Goal: Task Accomplishment & Management: Complete application form

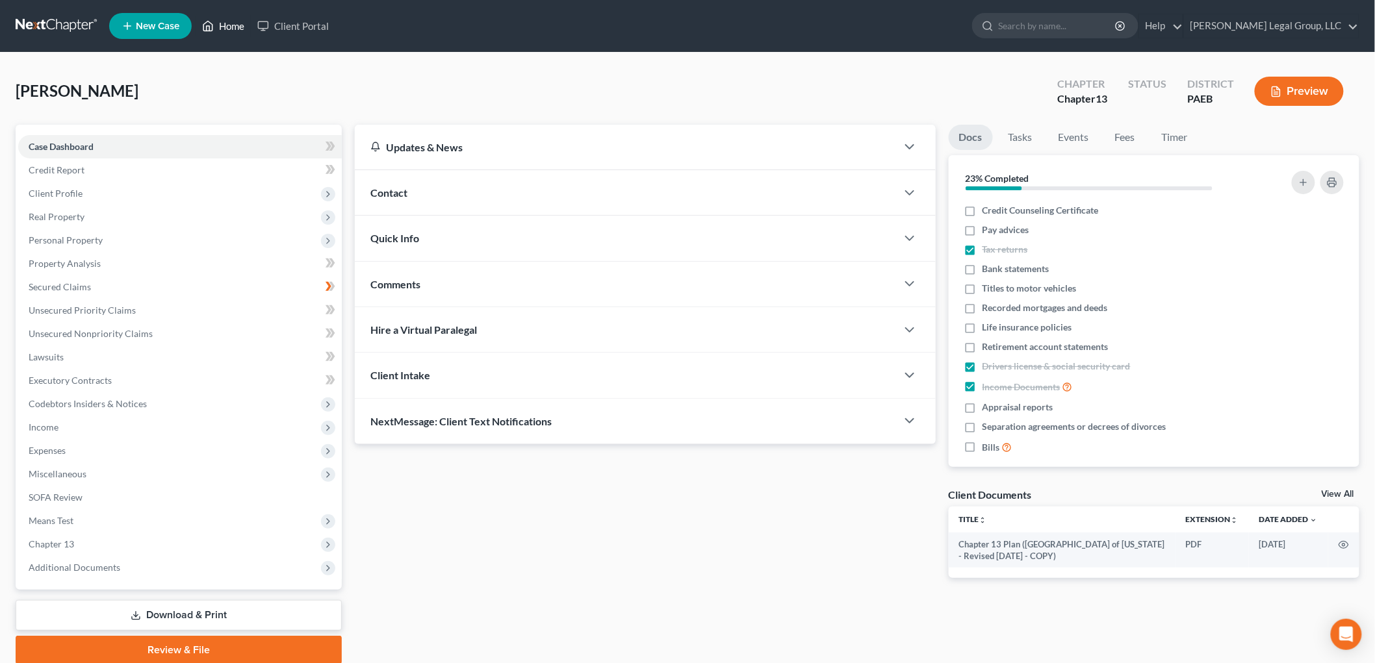
drag, startPoint x: 233, startPoint y: 30, endPoint x: 582, endPoint y: 106, distance: 357.7
click at [232, 29] on link "Home" at bounding box center [223, 25] width 55 height 23
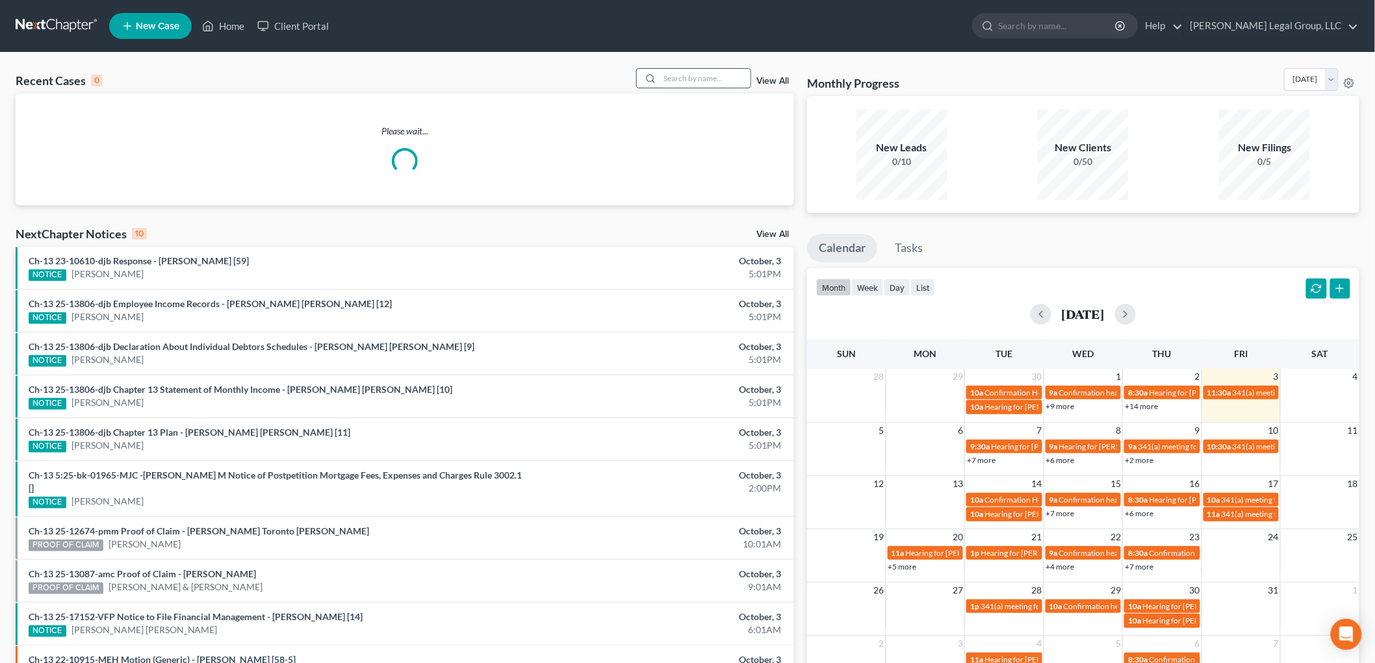
click at [702, 85] on input "search" at bounding box center [704, 78] width 91 height 19
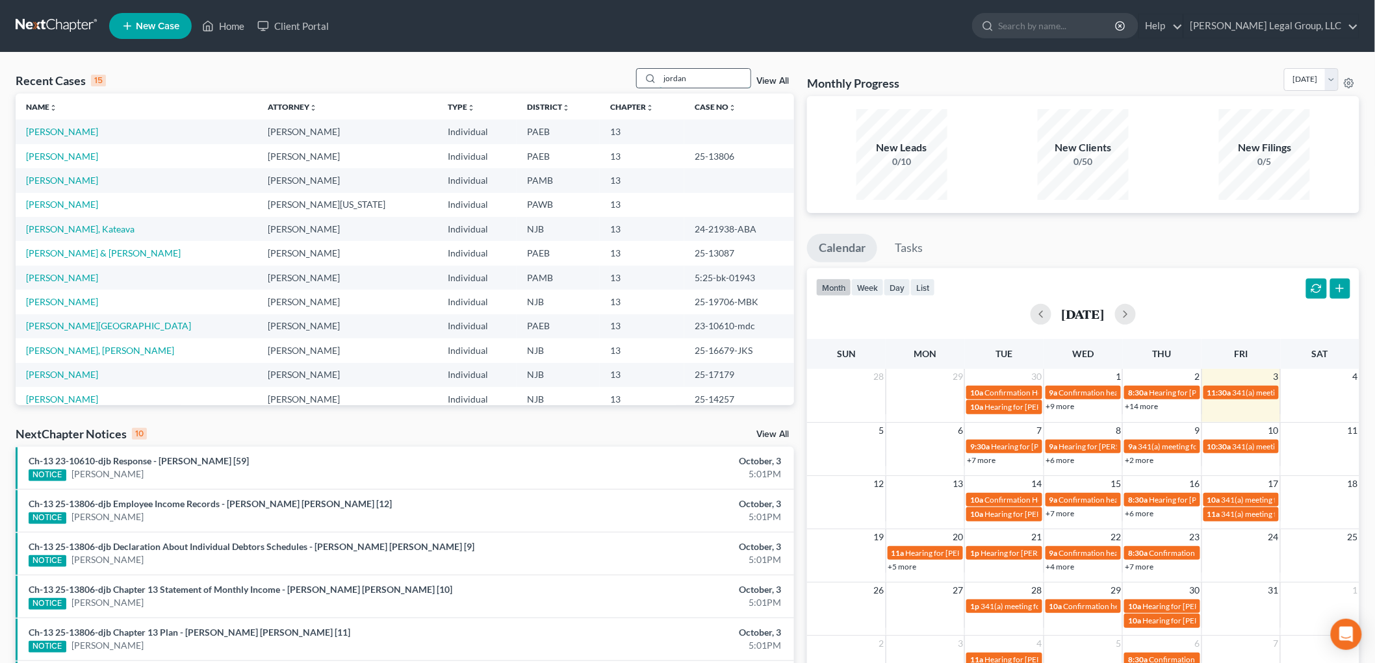
type input "jordan"
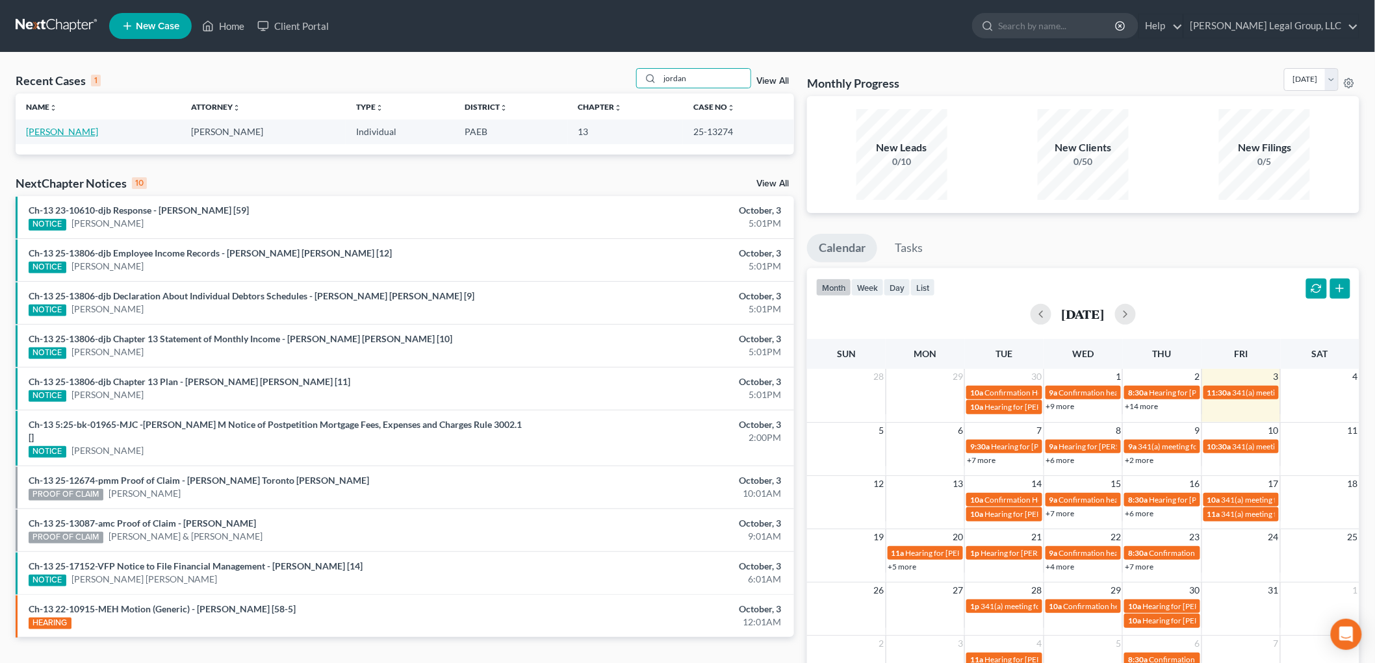
click at [74, 134] on link "[PERSON_NAME]" at bounding box center [62, 131] width 72 height 11
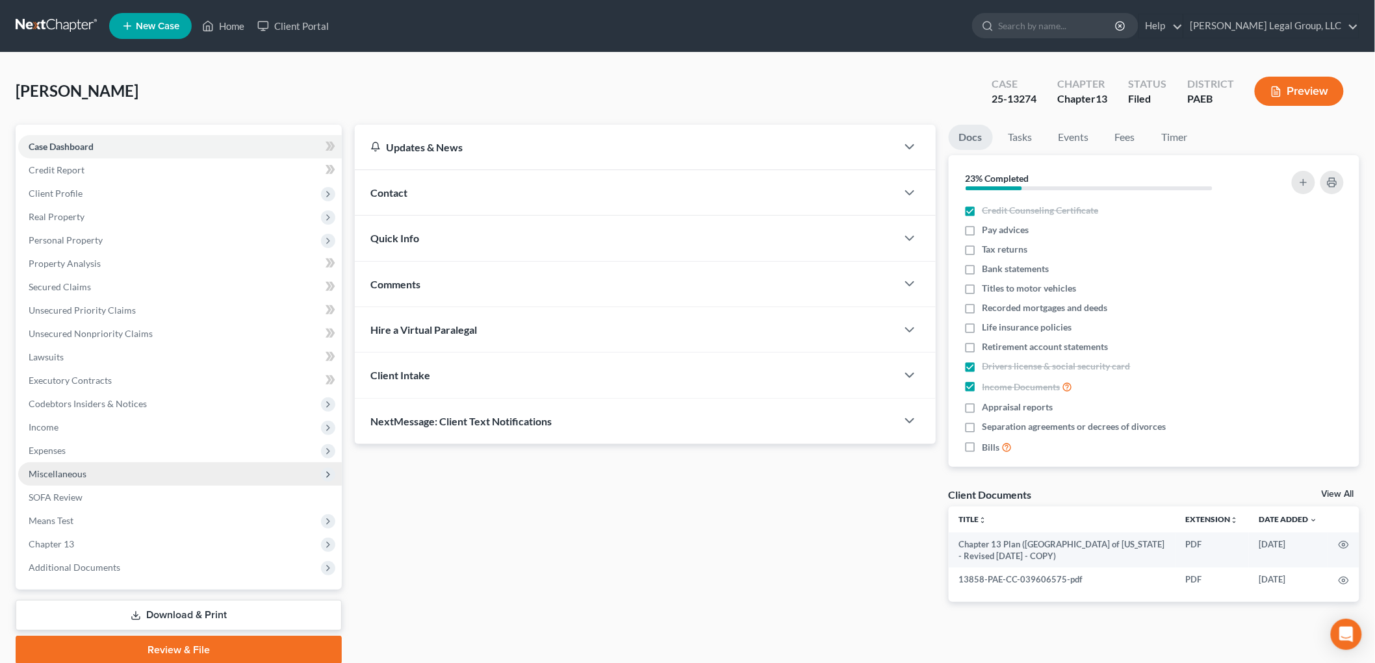
click at [70, 427] on span "Income" at bounding box center [180, 427] width 324 height 23
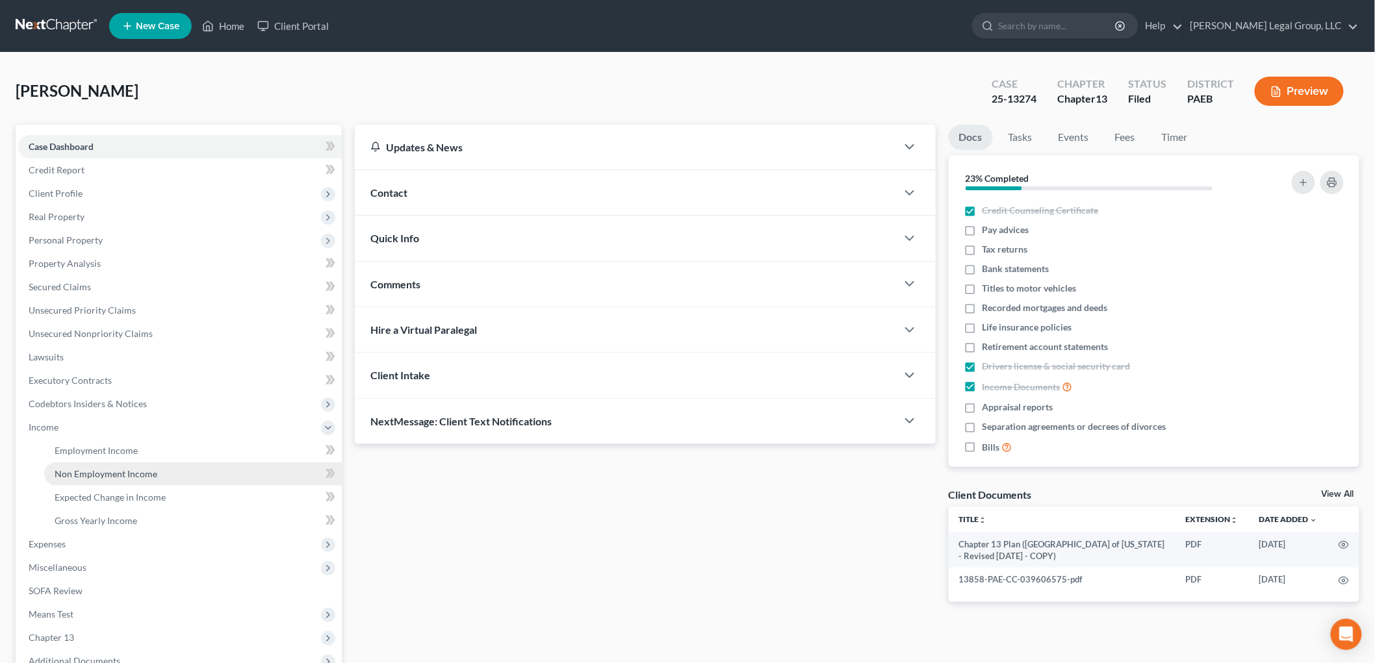
click at [112, 465] on link "Non Employment Income" at bounding box center [193, 474] width 298 height 23
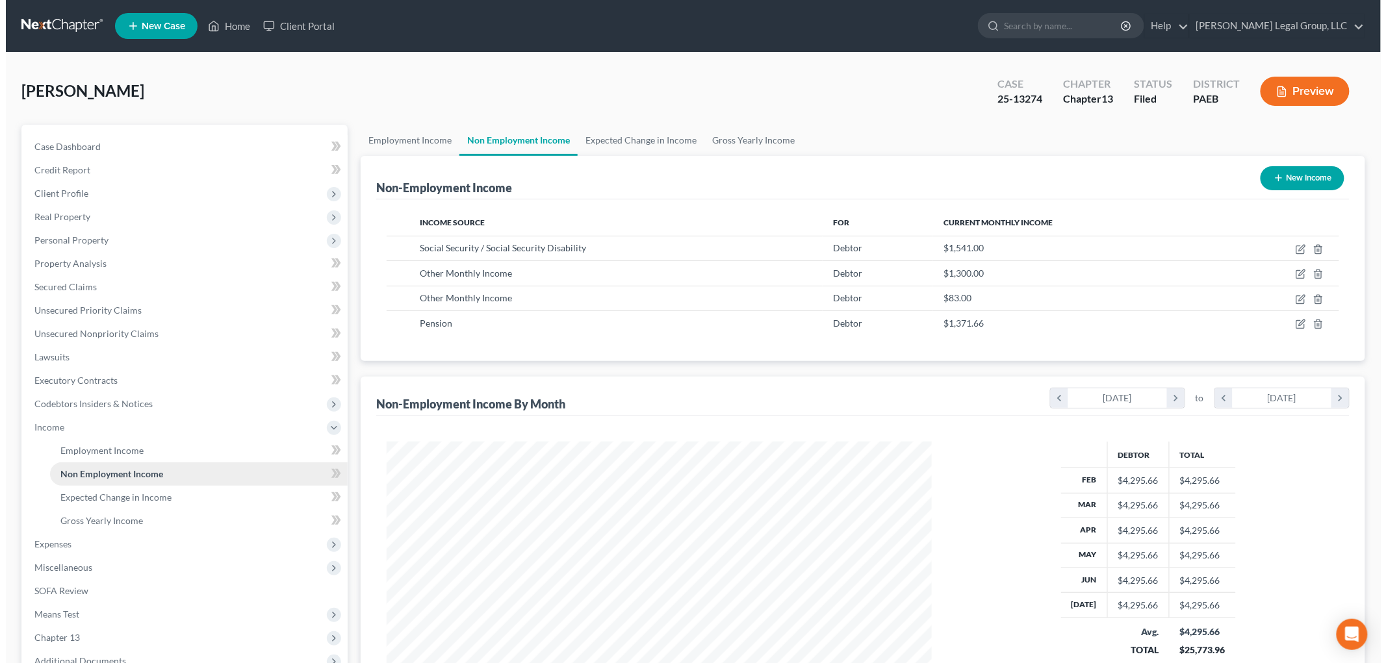
scroll to position [272, 570]
click at [1294, 275] on icon "button" at bounding box center [1296, 273] width 6 height 6
select select "13"
select select "0"
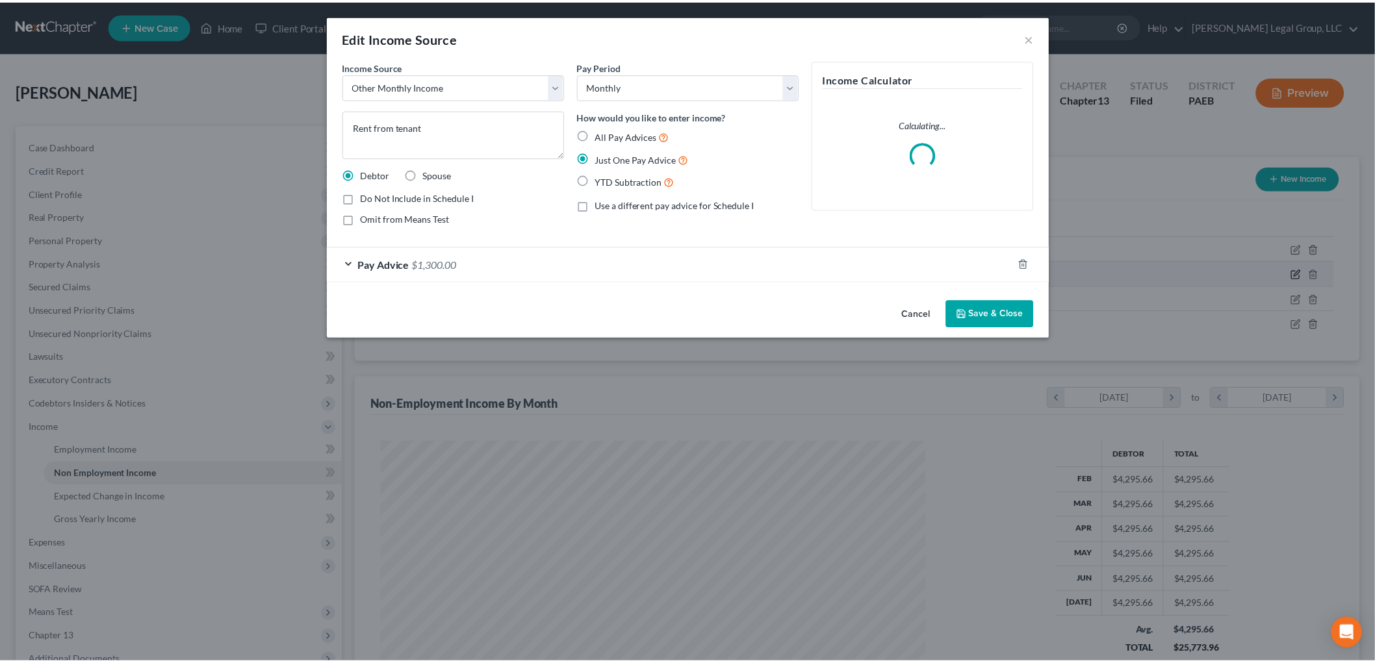
scroll to position [274, 576]
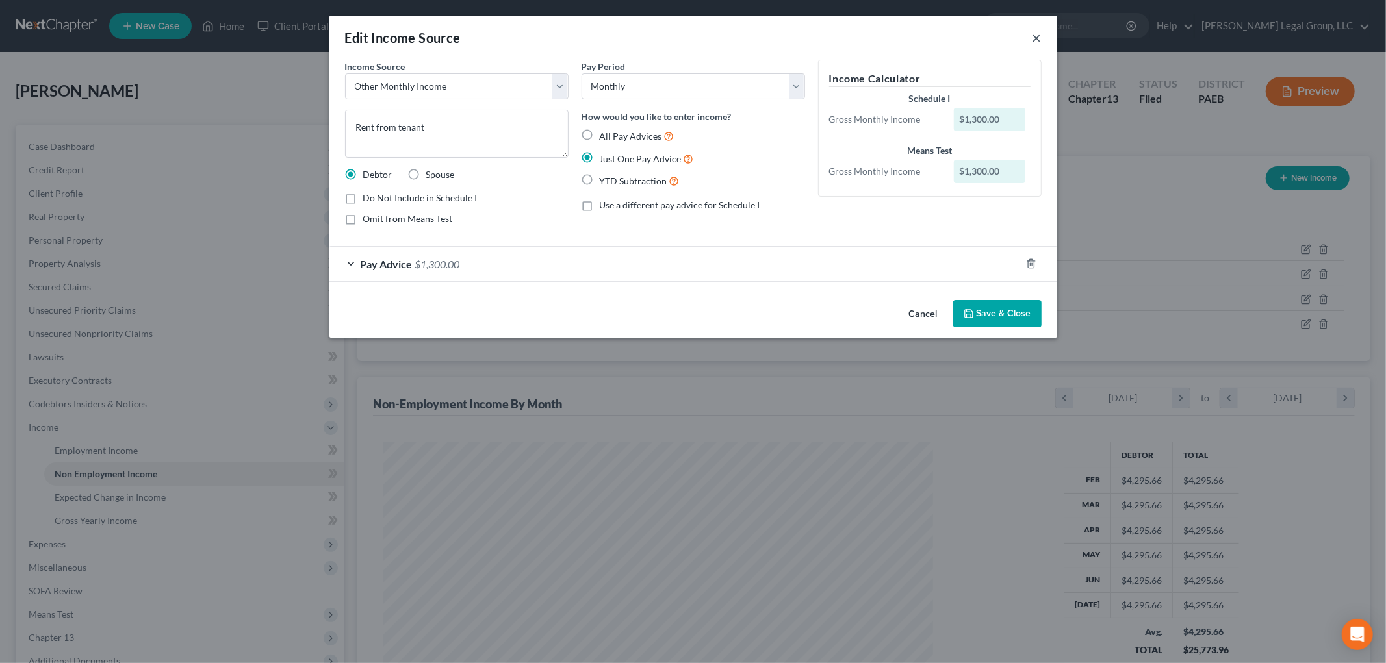
click at [1036, 33] on button "×" at bounding box center [1036, 38] width 9 height 16
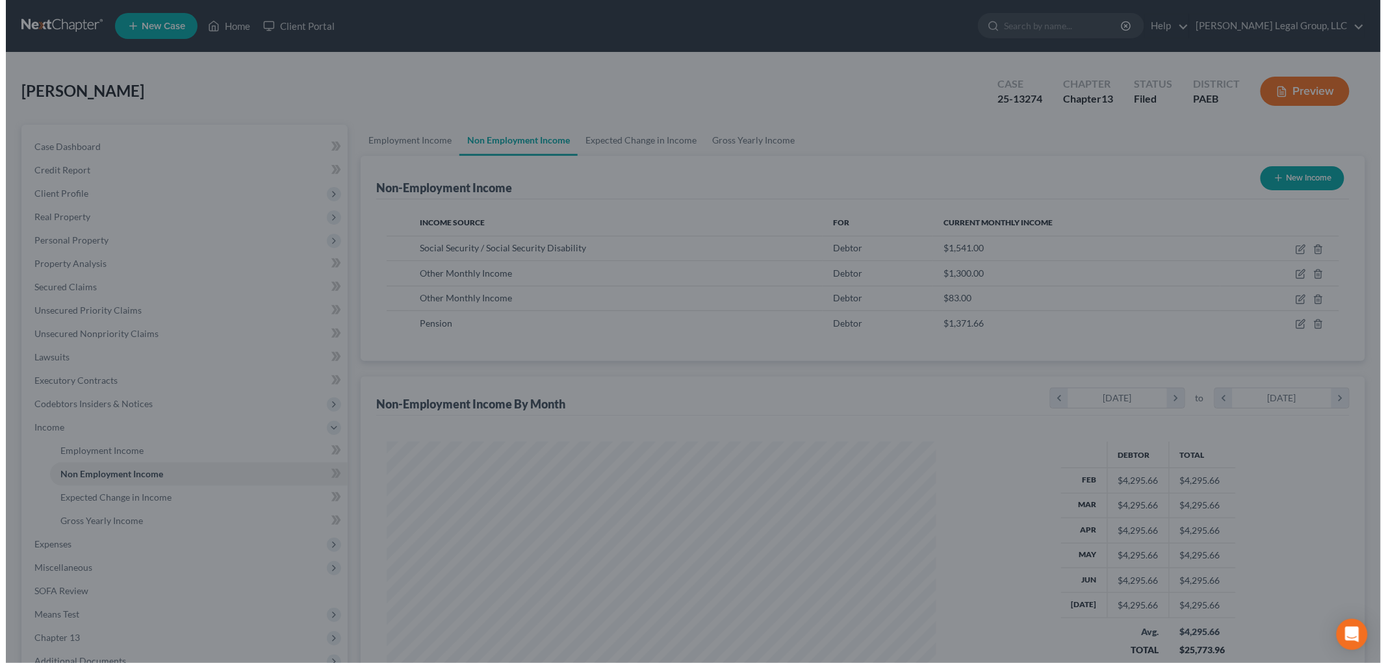
scroll to position [649356, 649057]
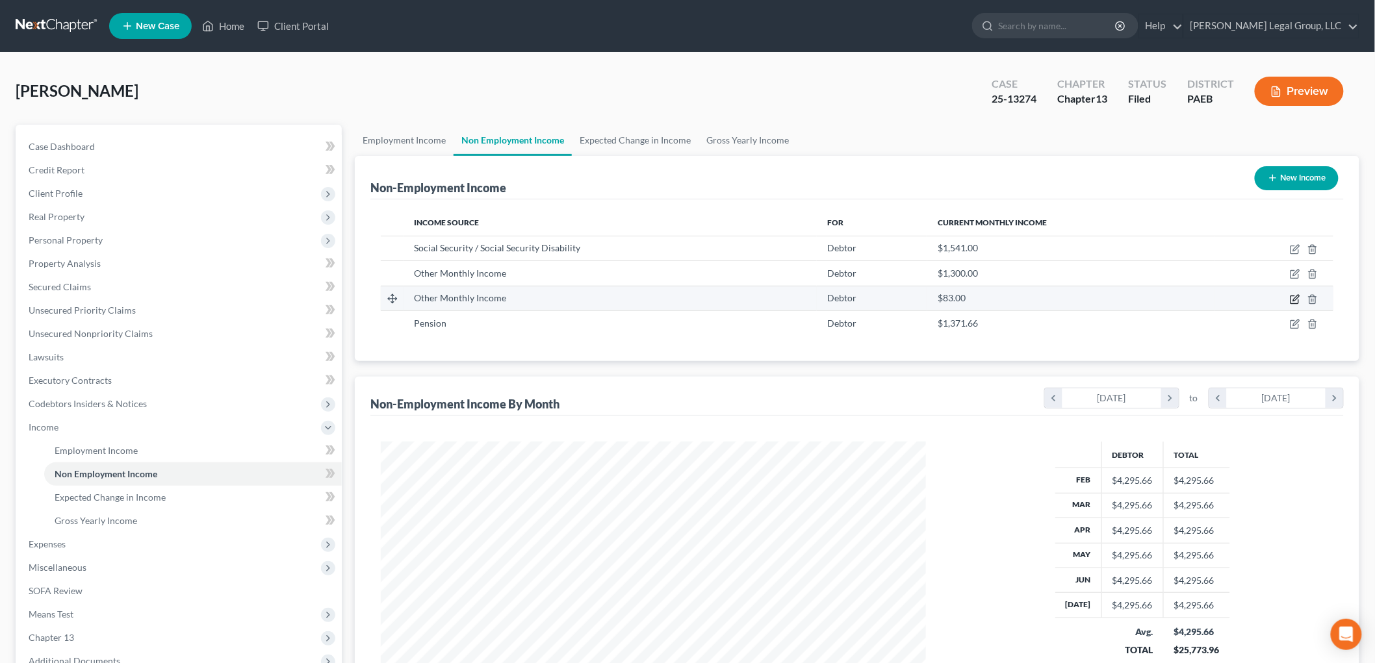
click at [1293, 303] on icon "button" at bounding box center [1295, 299] width 10 height 10
select select "13"
select select "0"
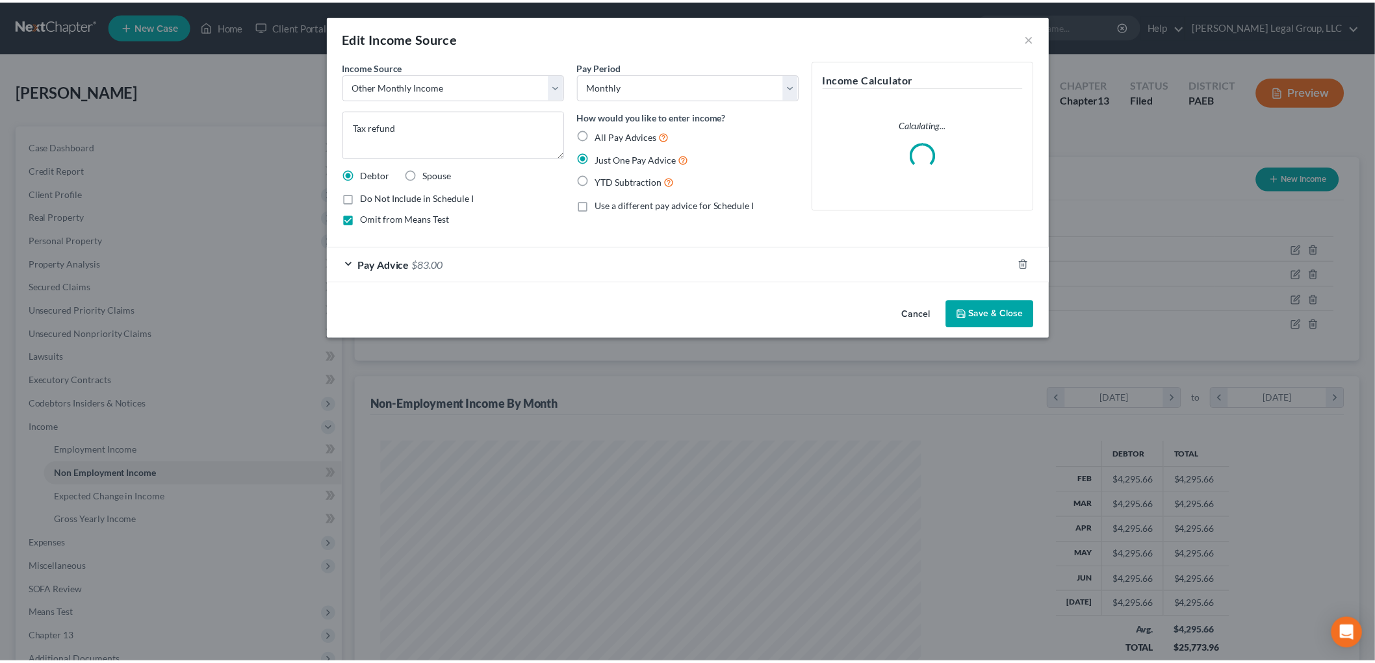
scroll to position [274, 576]
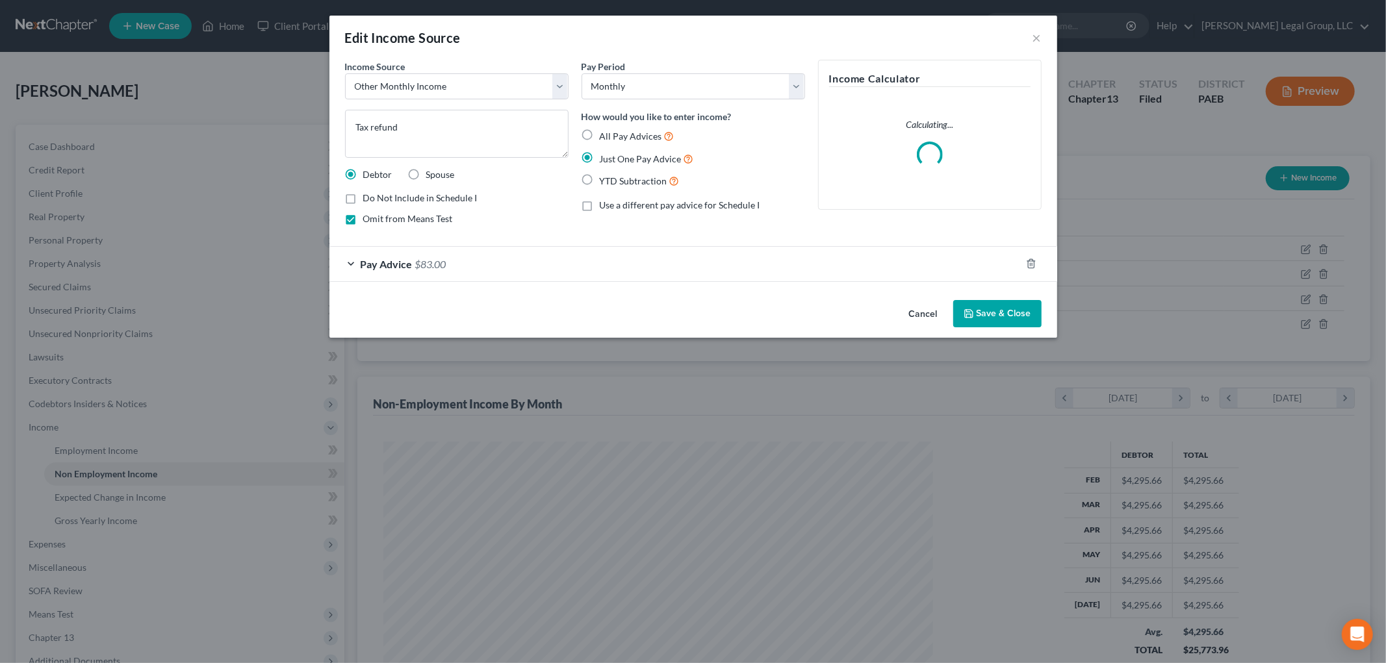
click at [1041, 35] on div "Edit Income Source ×" at bounding box center [693, 38] width 728 height 44
click at [1035, 38] on button "×" at bounding box center [1036, 38] width 9 height 16
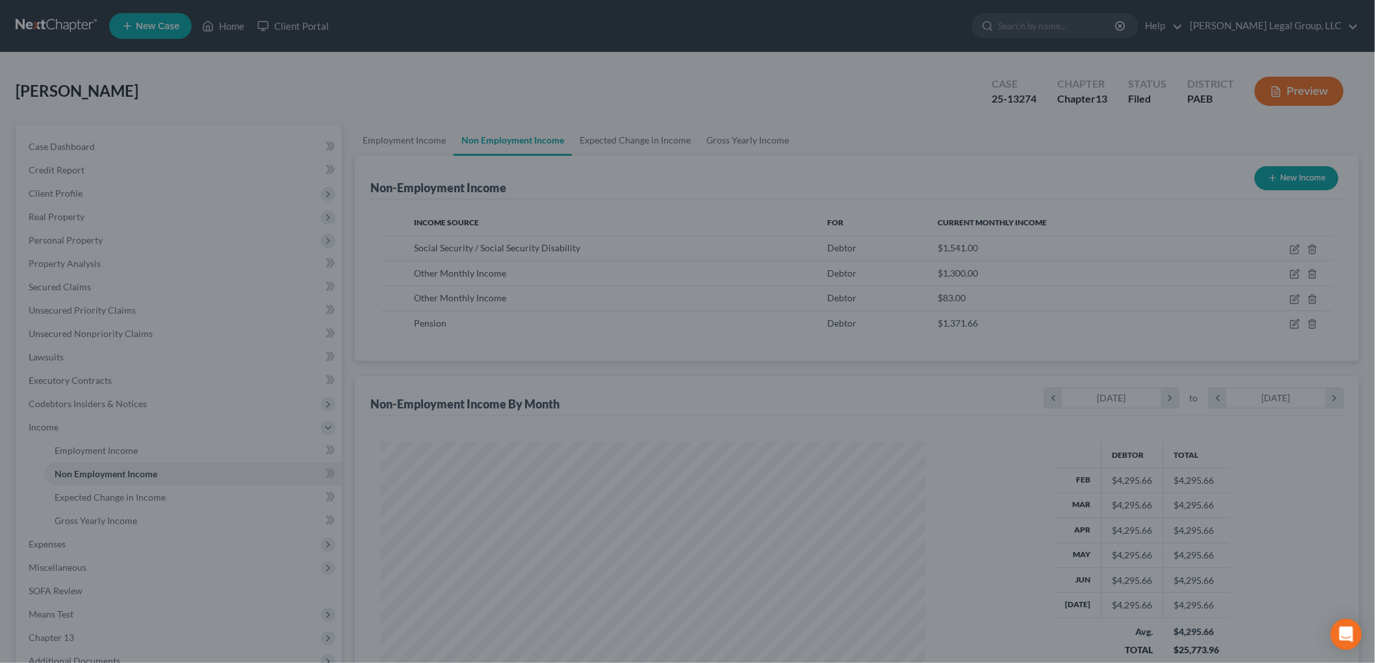
scroll to position [649356, 649057]
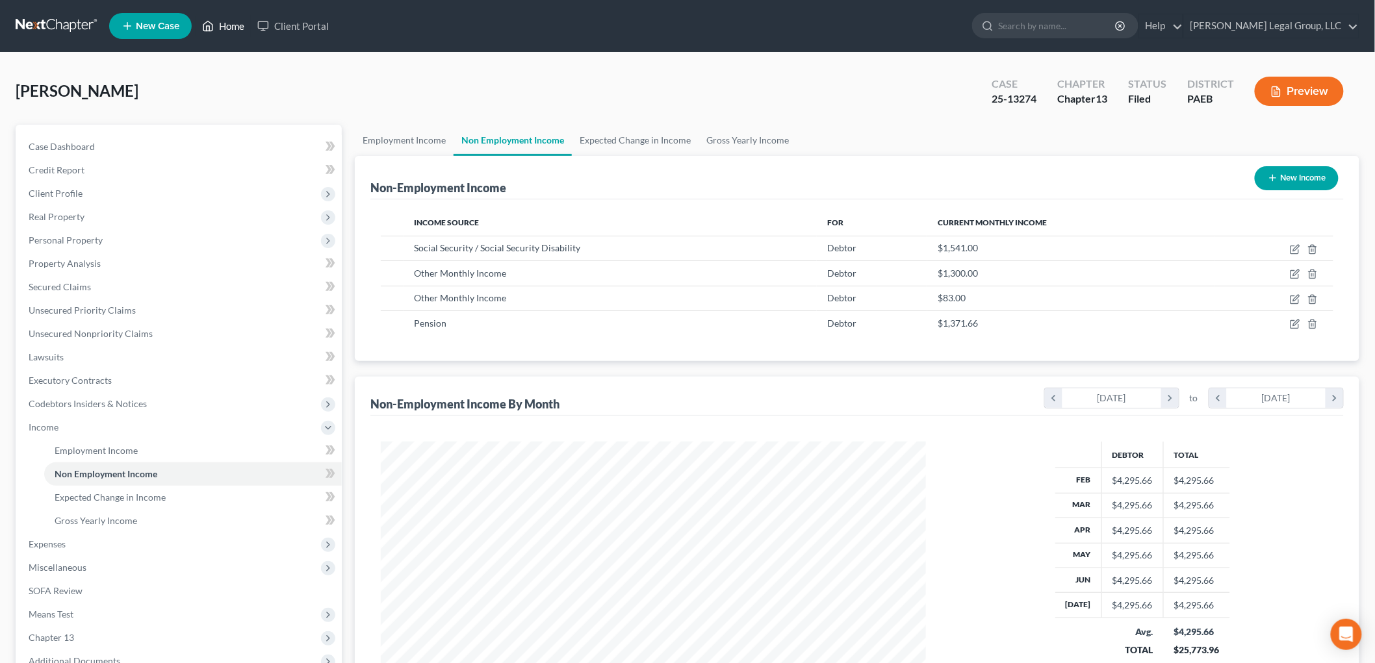
click at [229, 23] on link "Home" at bounding box center [223, 25] width 55 height 23
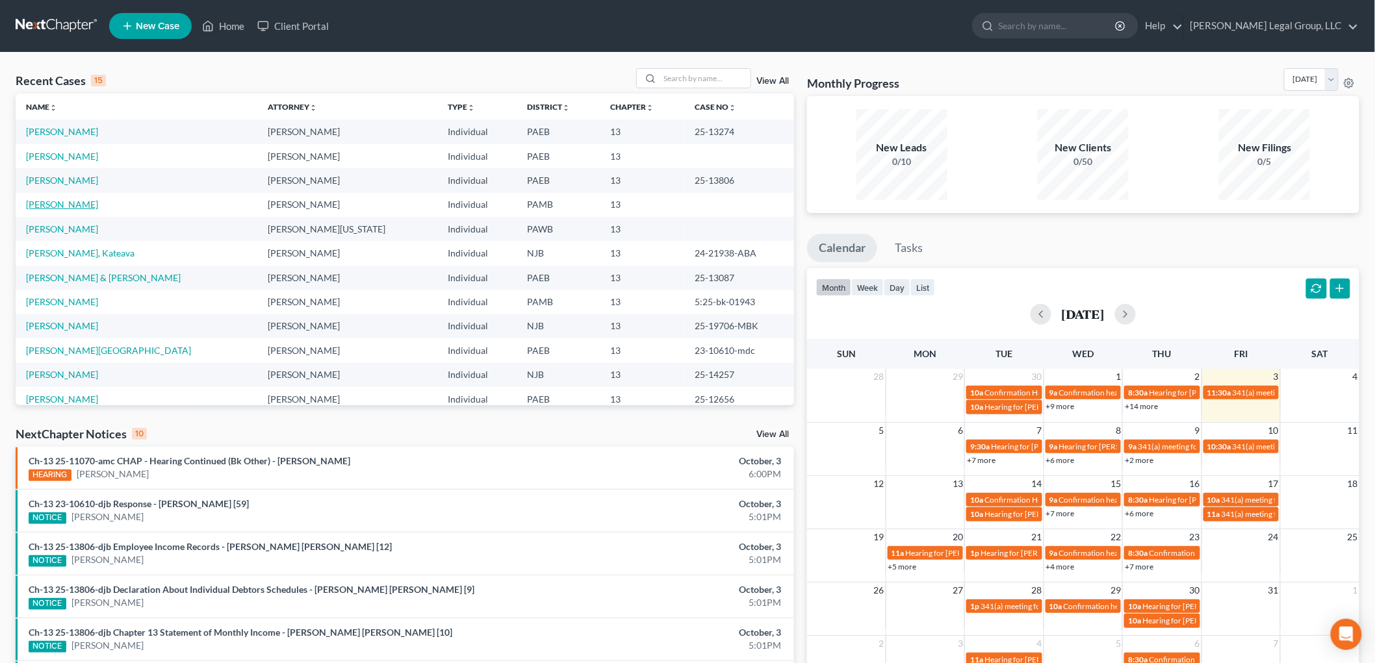
click at [59, 205] on link "[PERSON_NAME]" at bounding box center [62, 204] width 72 height 11
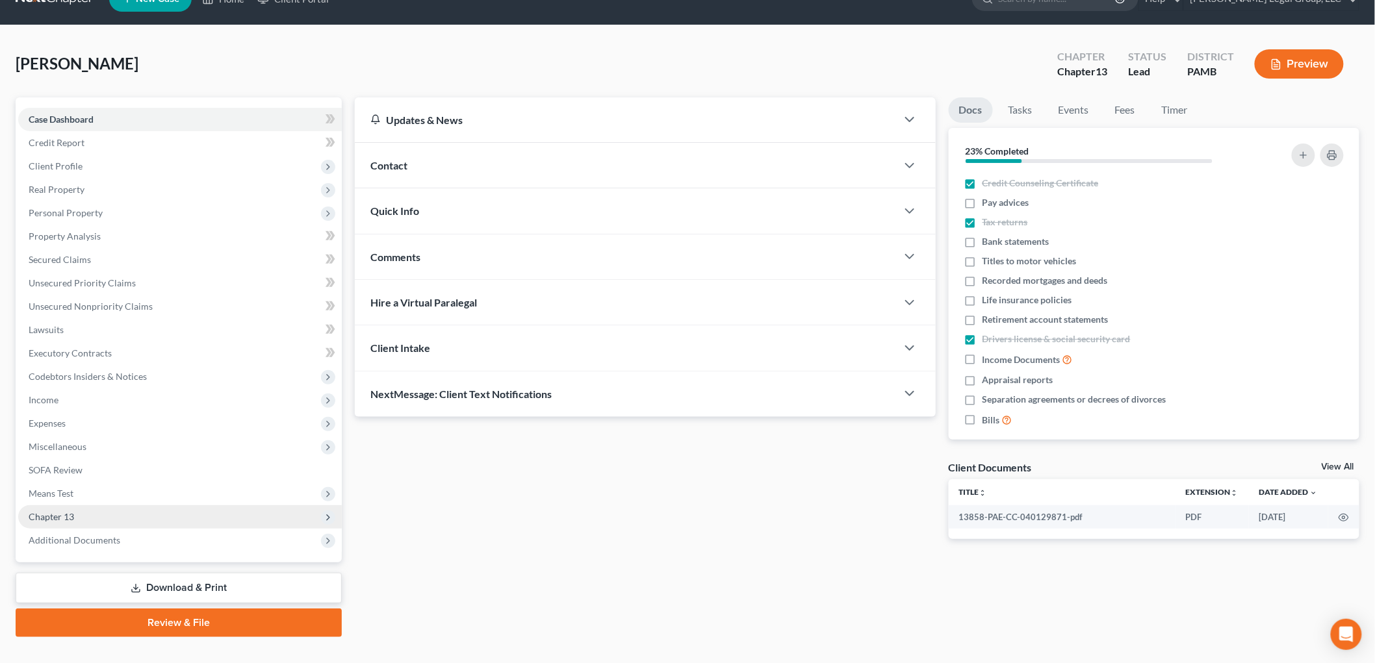
scroll to position [49, 0]
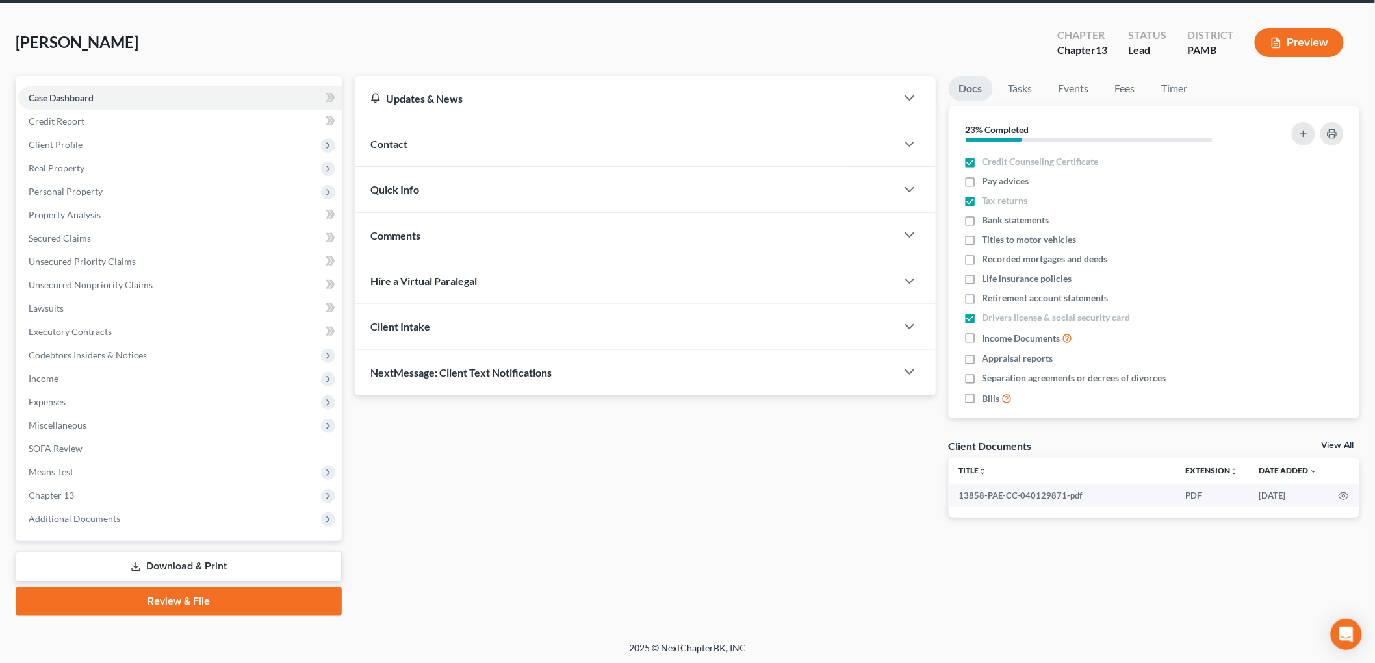
click at [217, 566] on link "Download & Print" at bounding box center [179, 567] width 326 height 31
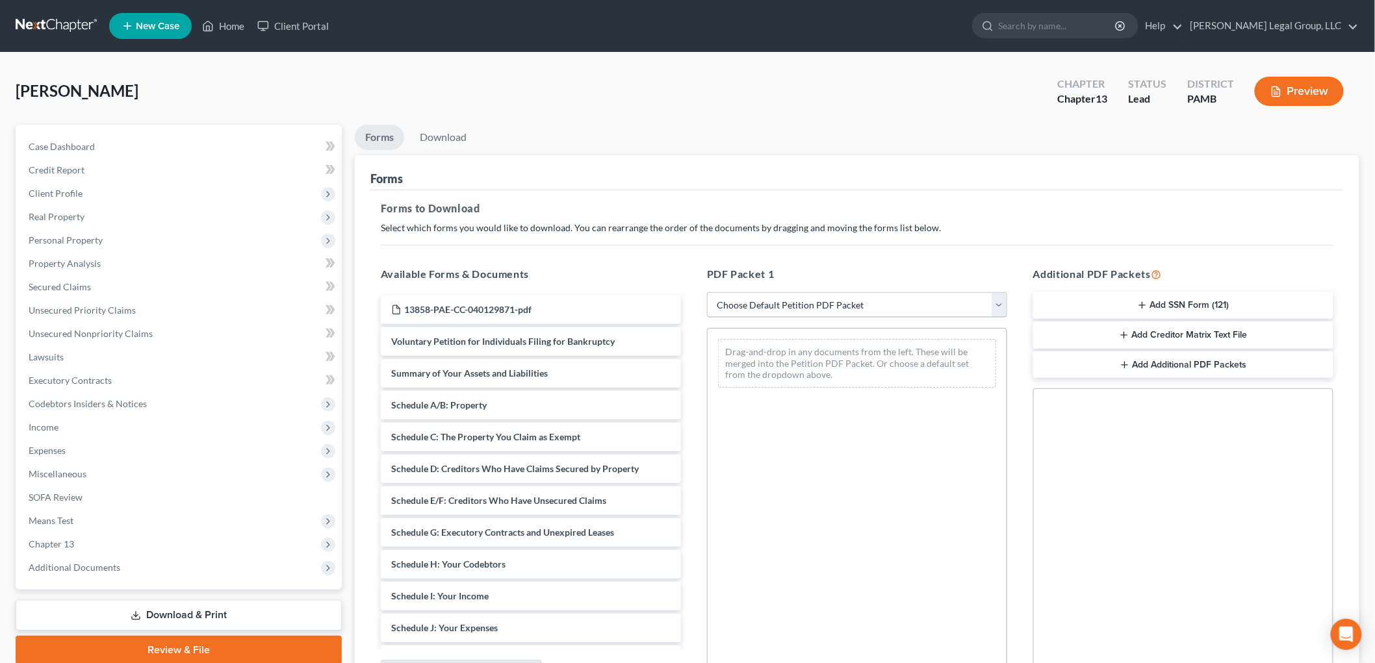
click at [823, 314] on select "Choose Default Petition PDF Packet Complete Bankruptcy Petition (all forms and …" at bounding box center [857, 305] width 300 height 26
select select "0"
click at [707, 292] on select "Choose Default Petition PDF Packet Complete Bankruptcy Petition (all forms and …" at bounding box center [857, 305] width 300 height 26
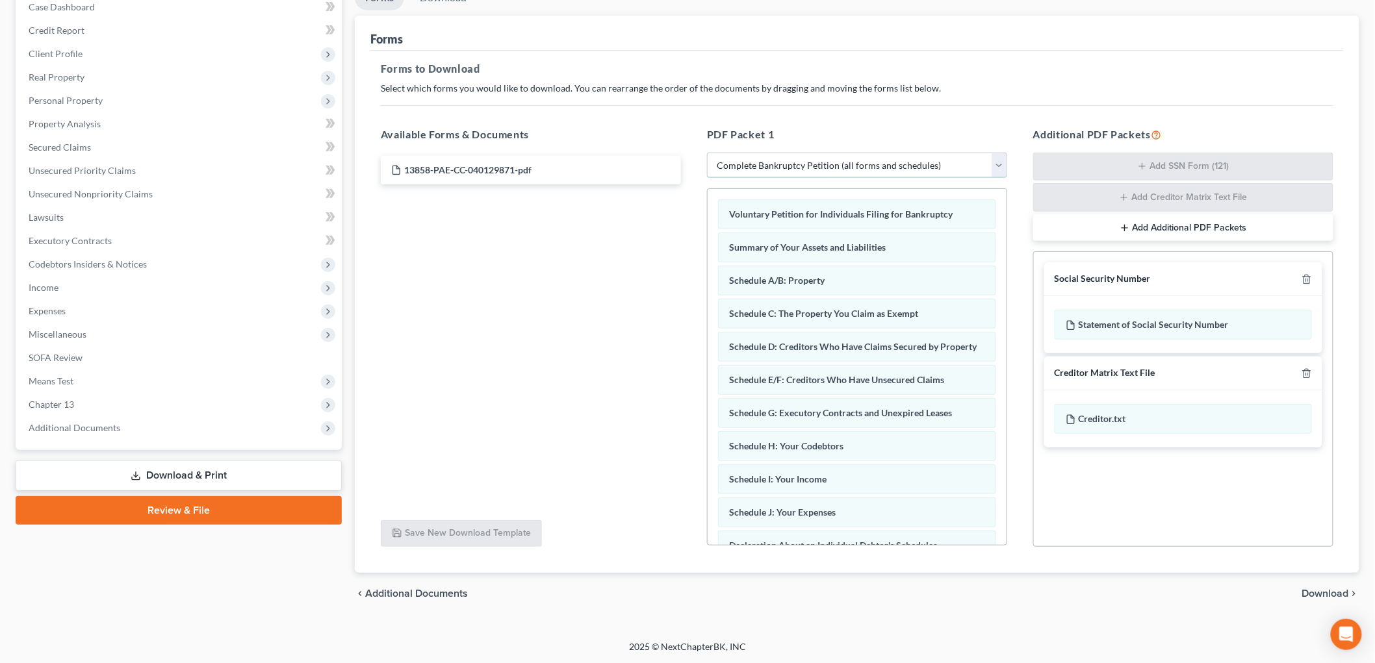
scroll to position [140, 0]
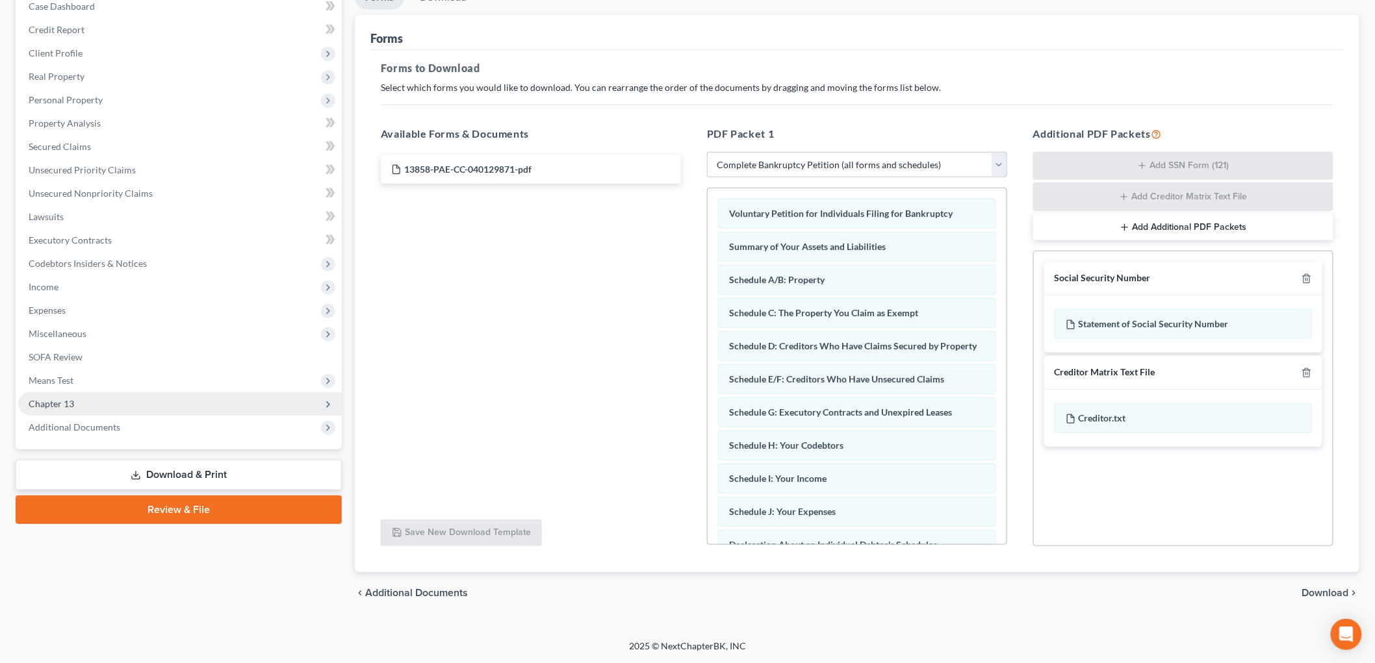
click at [68, 403] on span "Chapter 13" at bounding box center [51, 403] width 45 height 11
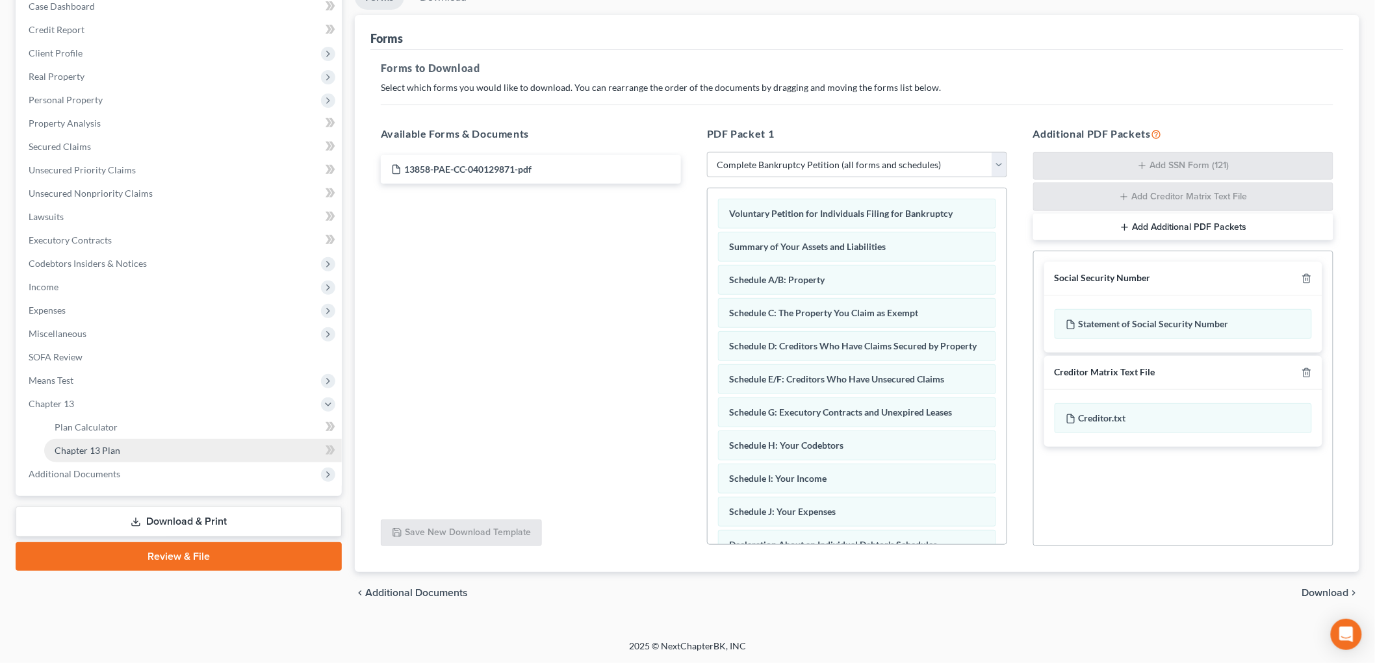
click at [101, 446] on span "Chapter 13 Plan" at bounding box center [88, 450] width 66 height 11
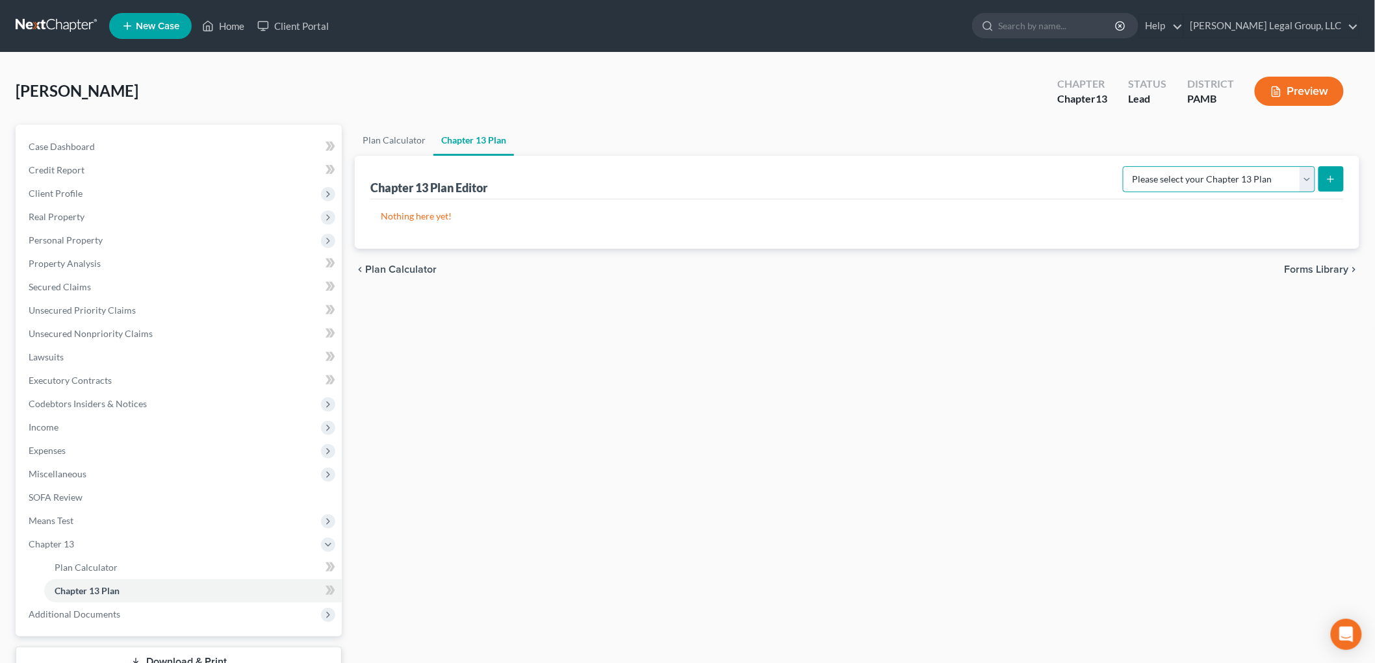
click at [1190, 184] on select "Please select your Chapter 13 Plan National Form Plan - Official Form 113 [US_S…" at bounding box center [1219, 179] width 192 height 26
select select "1"
click at [1123, 166] on select "Please select your Chapter 13 Plan National Form Plan - Official Form 113 [US_S…" at bounding box center [1219, 179] width 192 height 26
click at [1333, 183] on icon "submit" at bounding box center [1330, 179] width 10 height 10
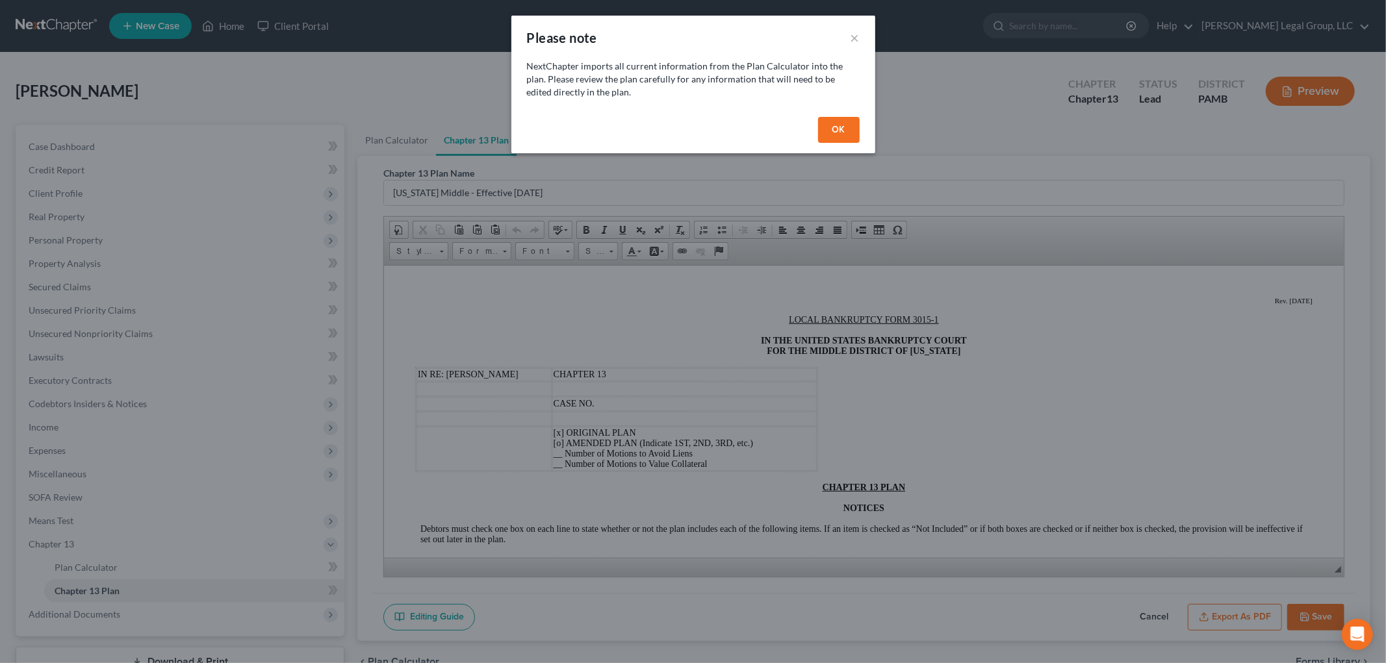
click at [845, 121] on button "OK" at bounding box center [839, 130] width 42 height 26
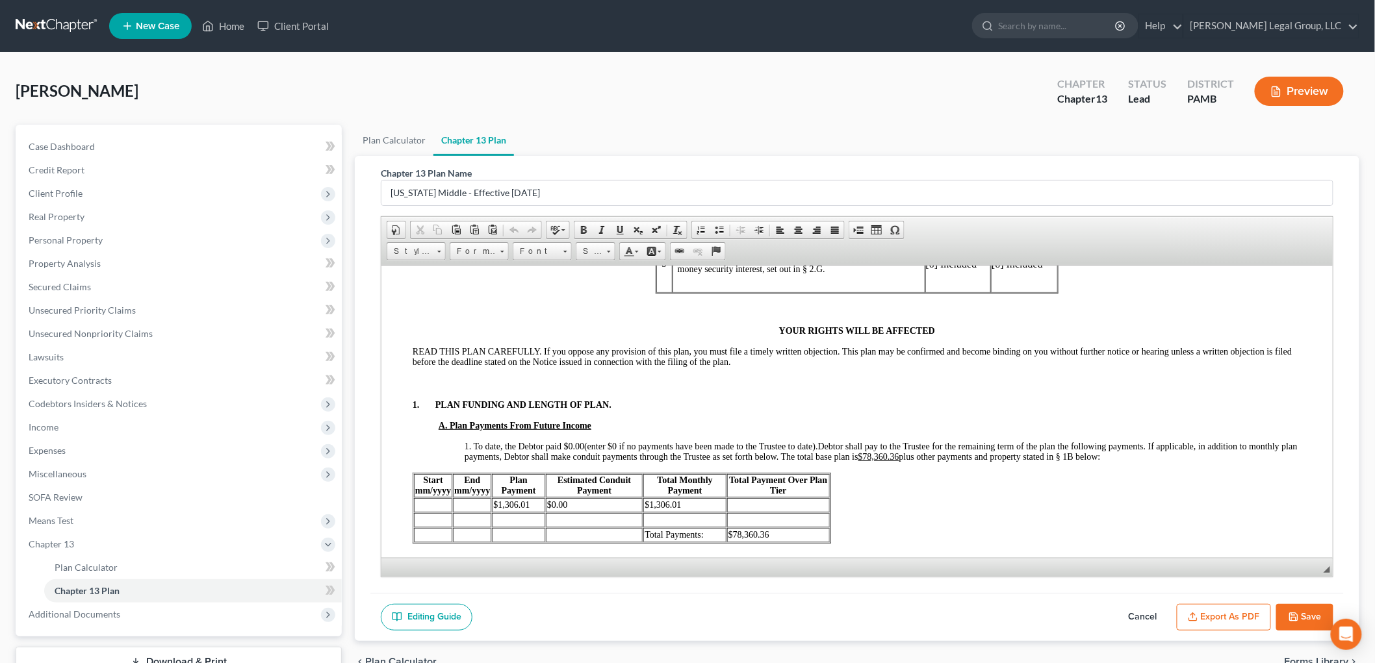
scroll to position [650, 0]
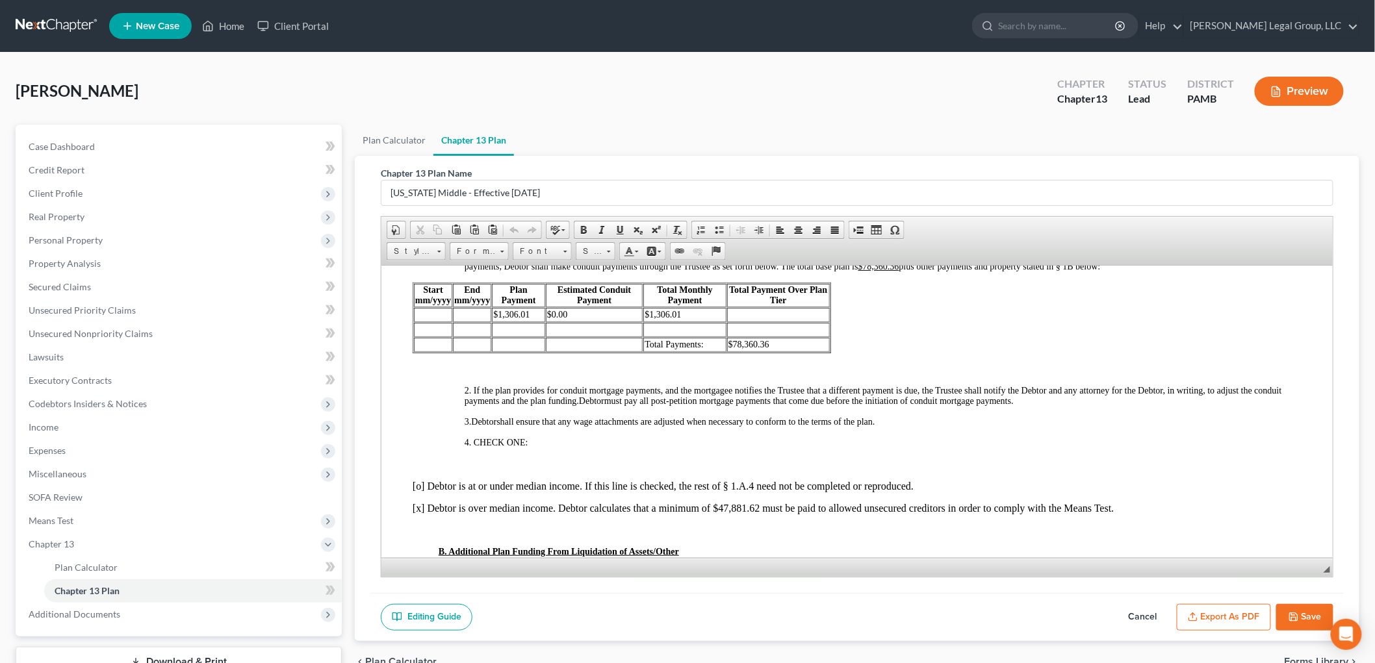
click at [530, 322] on td "$1,306.01" at bounding box center [517, 314] width 53 height 14
click at [697, 322] on td "$1,306.01" at bounding box center [683, 314] width 83 height 14
click at [1236, 615] on button "Export as PDF" at bounding box center [1223, 617] width 94 height 27
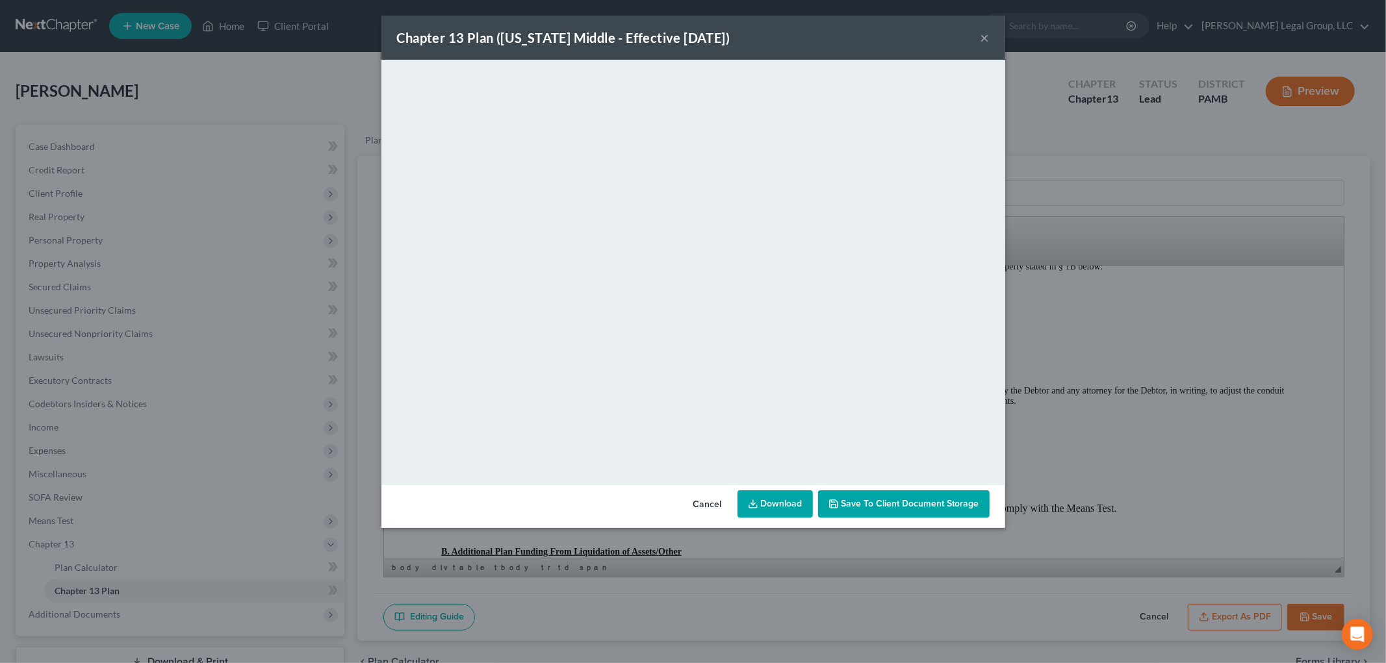
click at [774, 504] on link "Download" at bounding box center [774, 503] width 75 height 27
click at [989, 34] on button "×" at bounding box center [984, 38] width 9 height 16
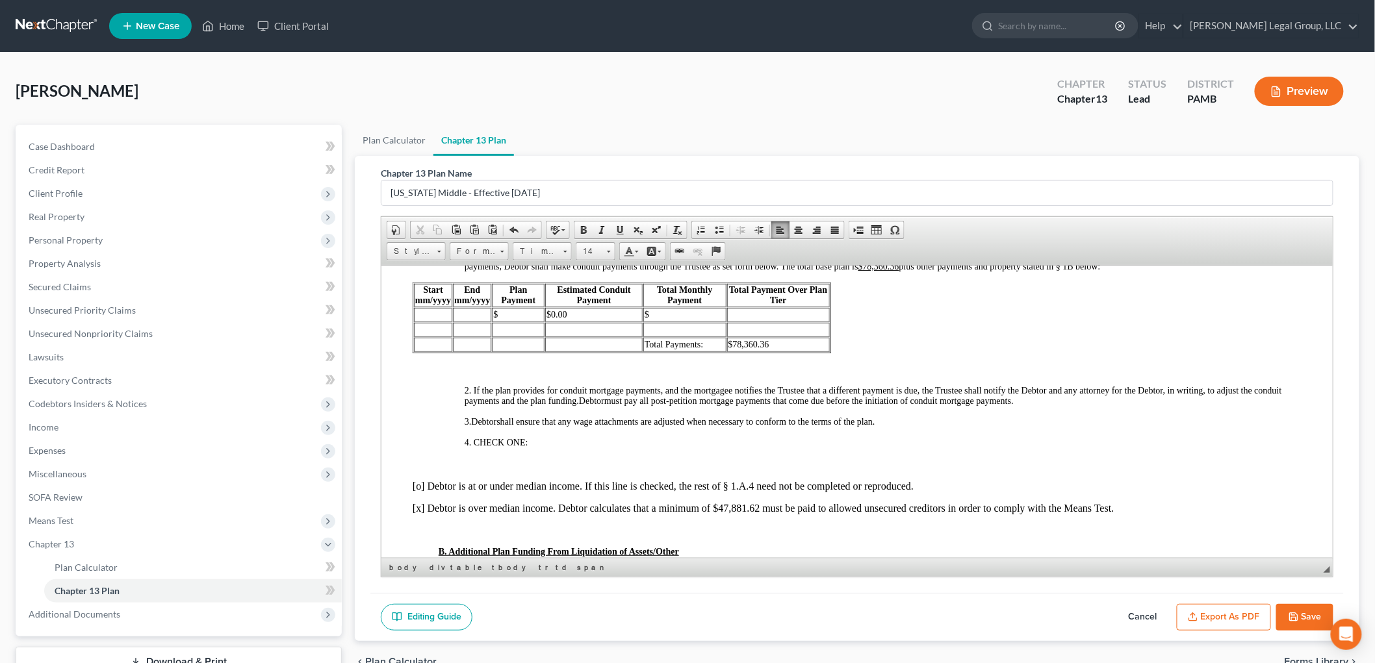
click at [1308, 621] on button "Save" at bounding box center [1304, 617] width 57 height 27
select select "1"
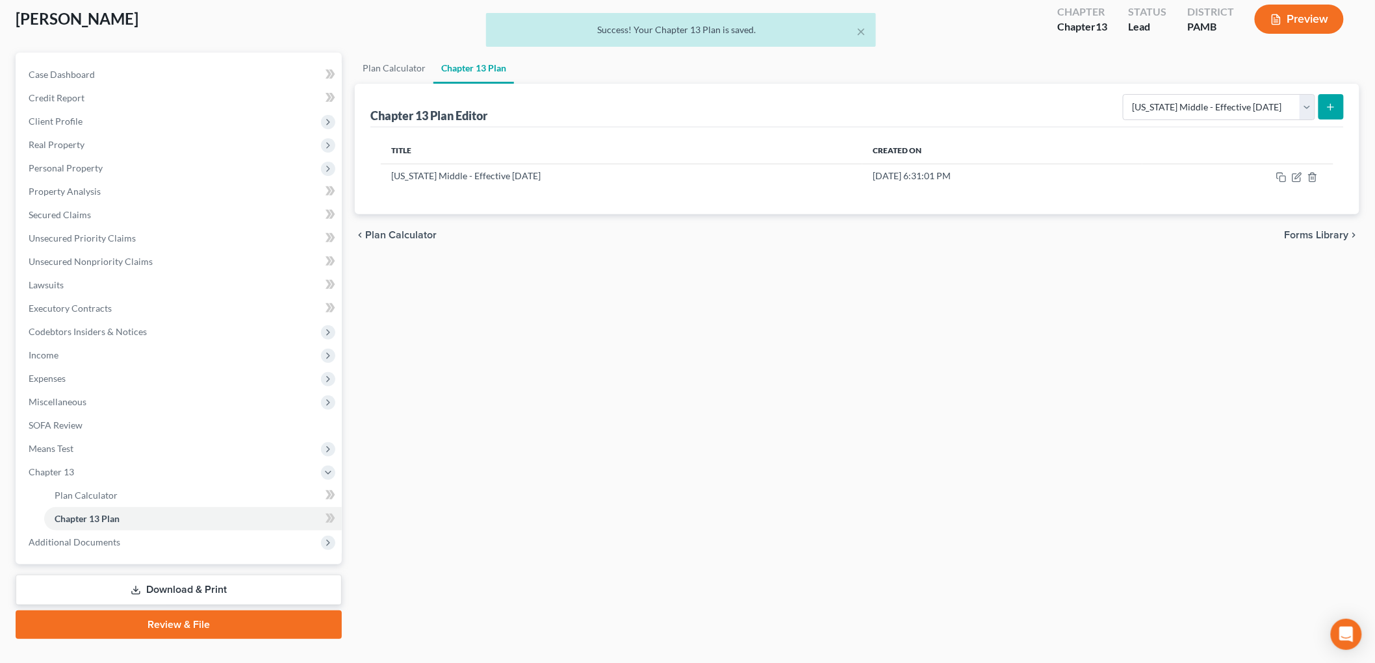
drag, startPoint x: 138, startPoint y: 589, endPoint x: 583, endPoint y: 567, distance: 445.5
click at [140, 589] on icon at bounding box center [136, 590] width 10 height 10
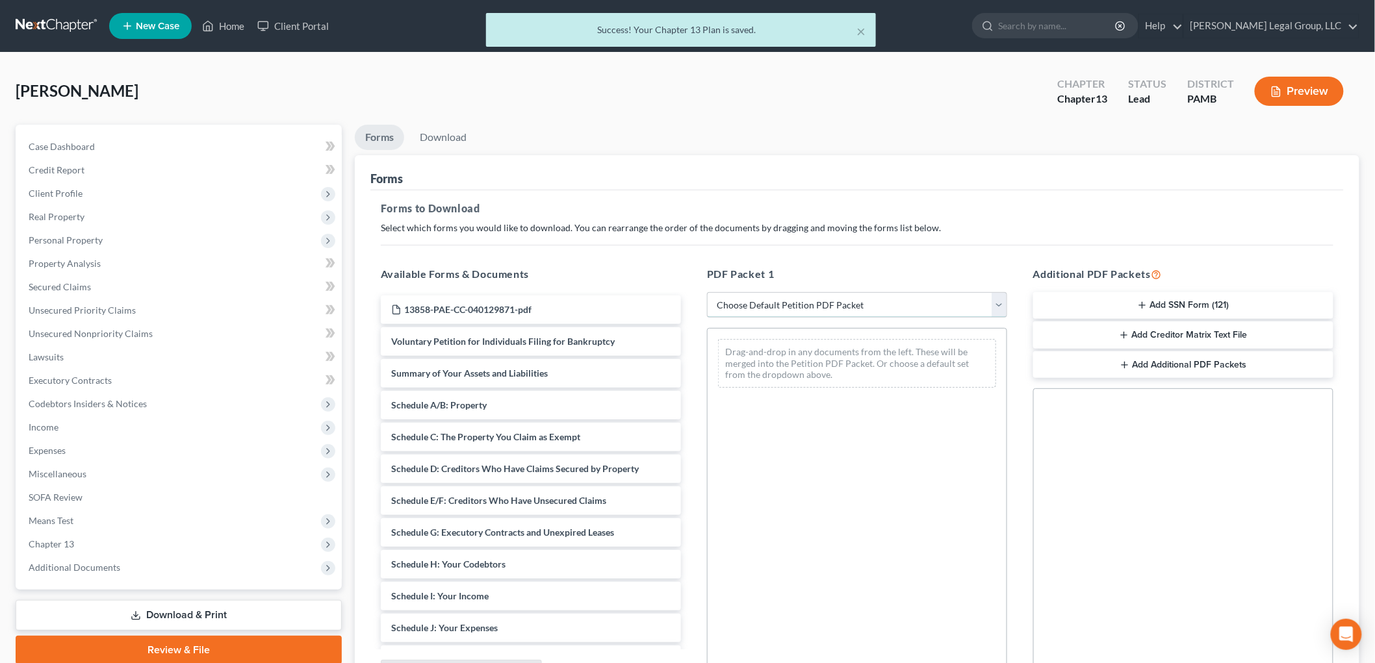
click at [815, 312] on select "Choose Default Petition PDF Packet Complete Bankruptcy Petition (all forms and …" at bounding box center [857, 305] width 300 height 26
select select "0"
click at [707, 292] on select "Choose Default Petition PDF Packet Complete Bankruptcy Petition (all forms and …" at bounding box center [857, 305] width 300 height 26
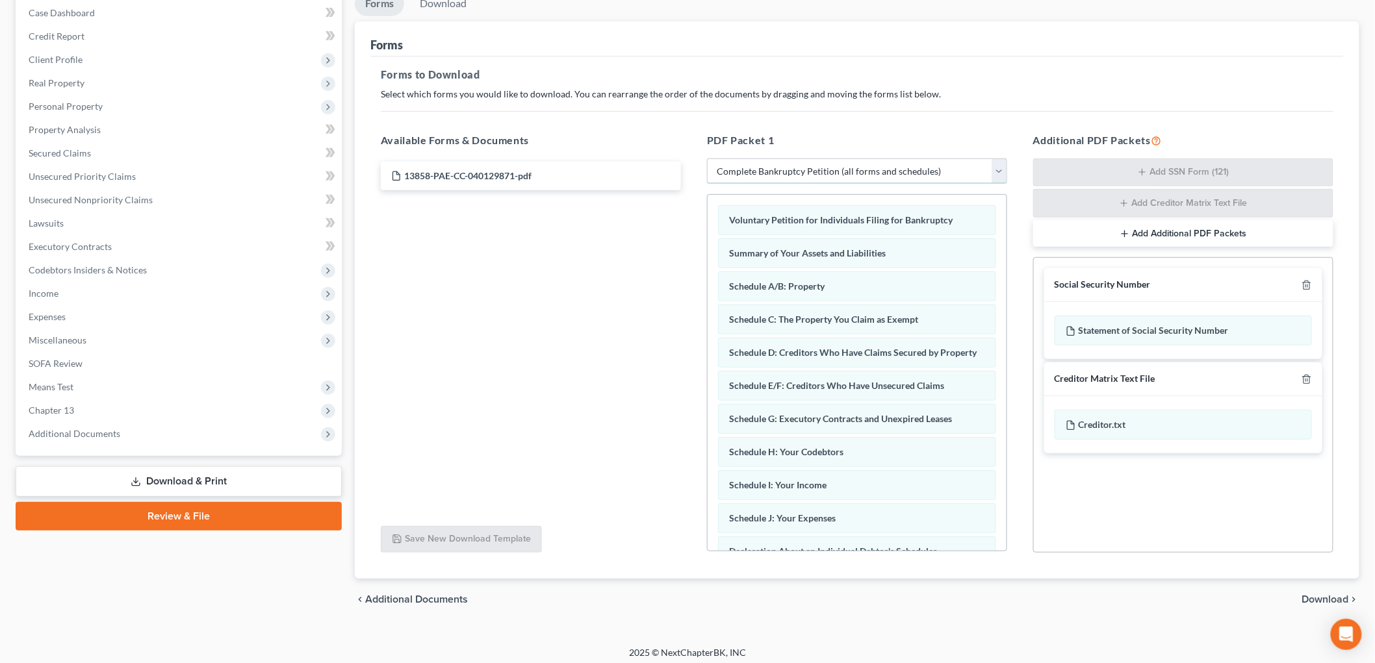
scroll to position [140, 0]
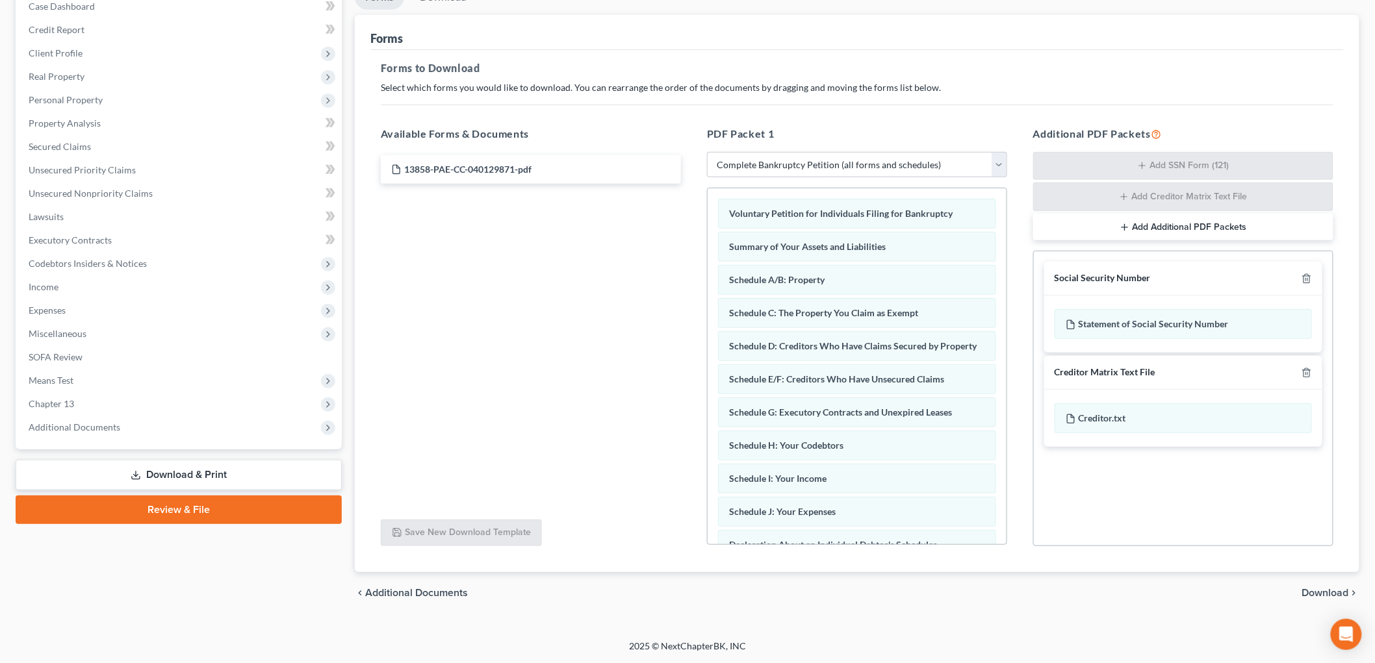
click at [1347, 593] on span "Download" at bounding box center [1325, 593] width 47 height 10
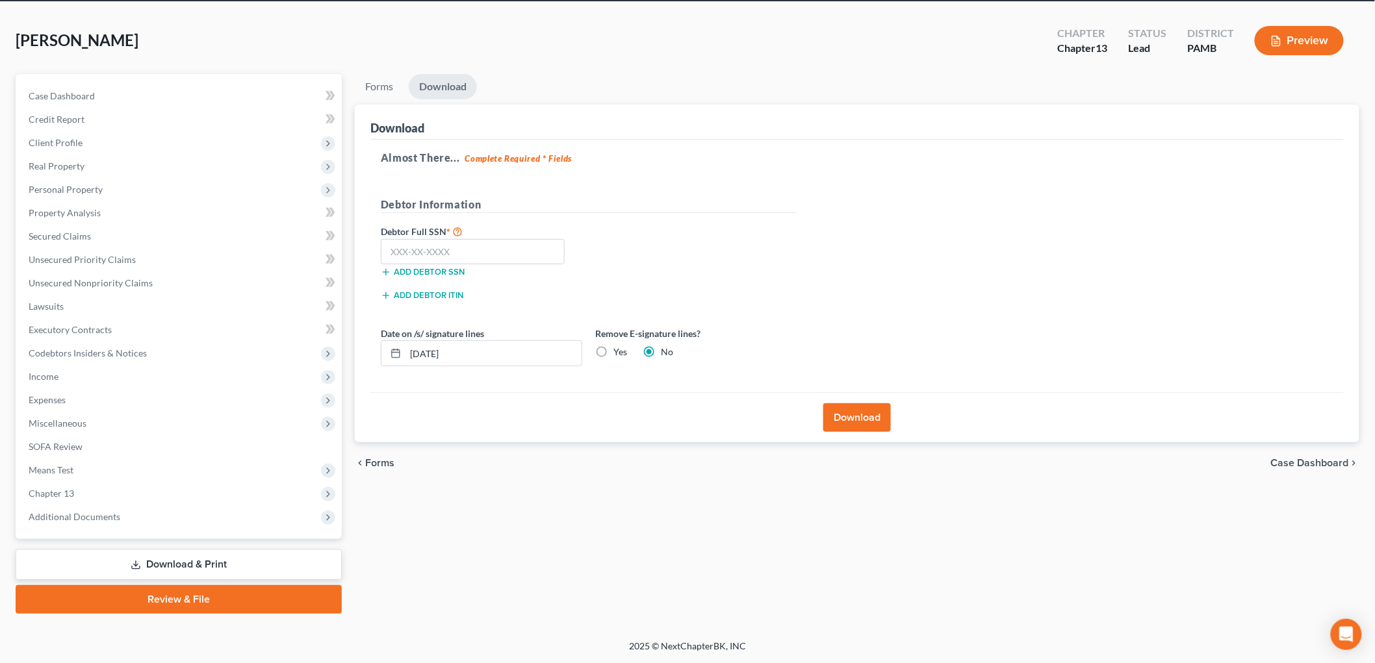
scroll to position [49, 0]
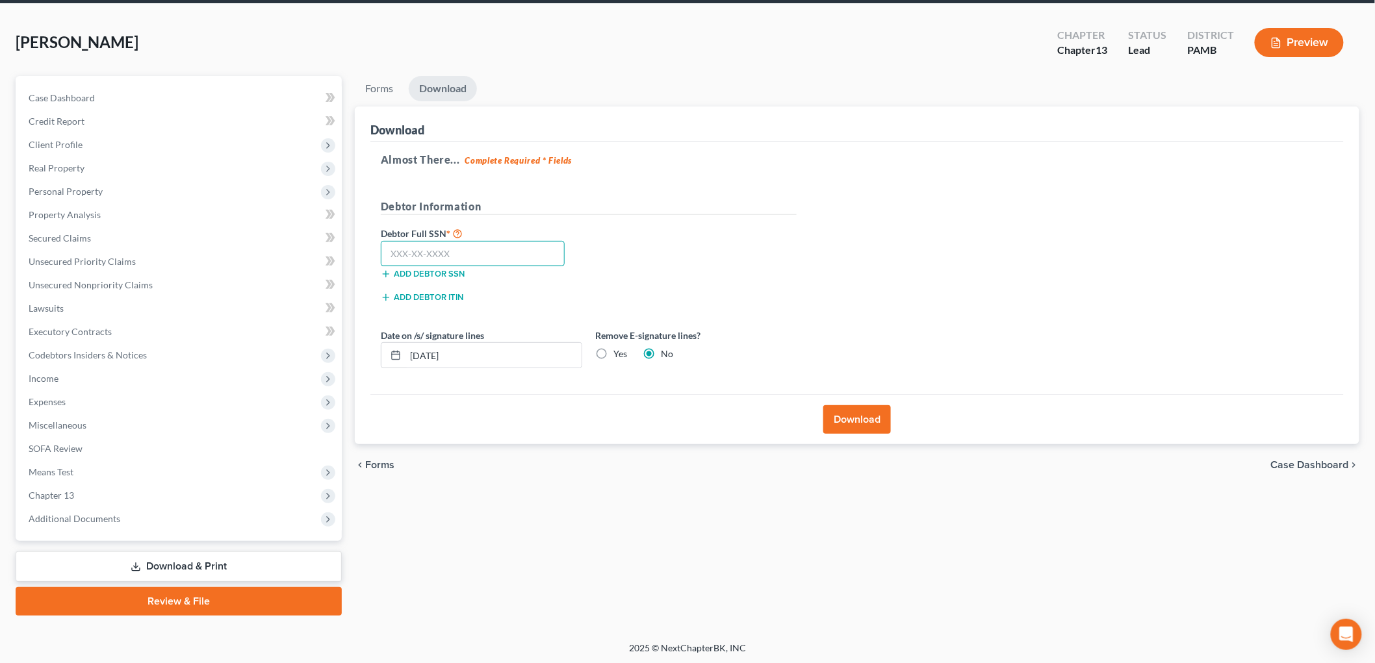
click at [489, 259] on input "text" at bounding box center [473, 254] width 184 height 26
drag, startPoint x: 434, startPoint y: 257, endPoint x: 463, endPoint y: 262, distance: 29.2
click at [434, 257] on input "062-58-8933" at bounding box center [473, 254] width 184 height 26
type input "062-58-8433"
click at [613, 351] on label "Yes" at bounding box center [620, 354] width 14 height 13
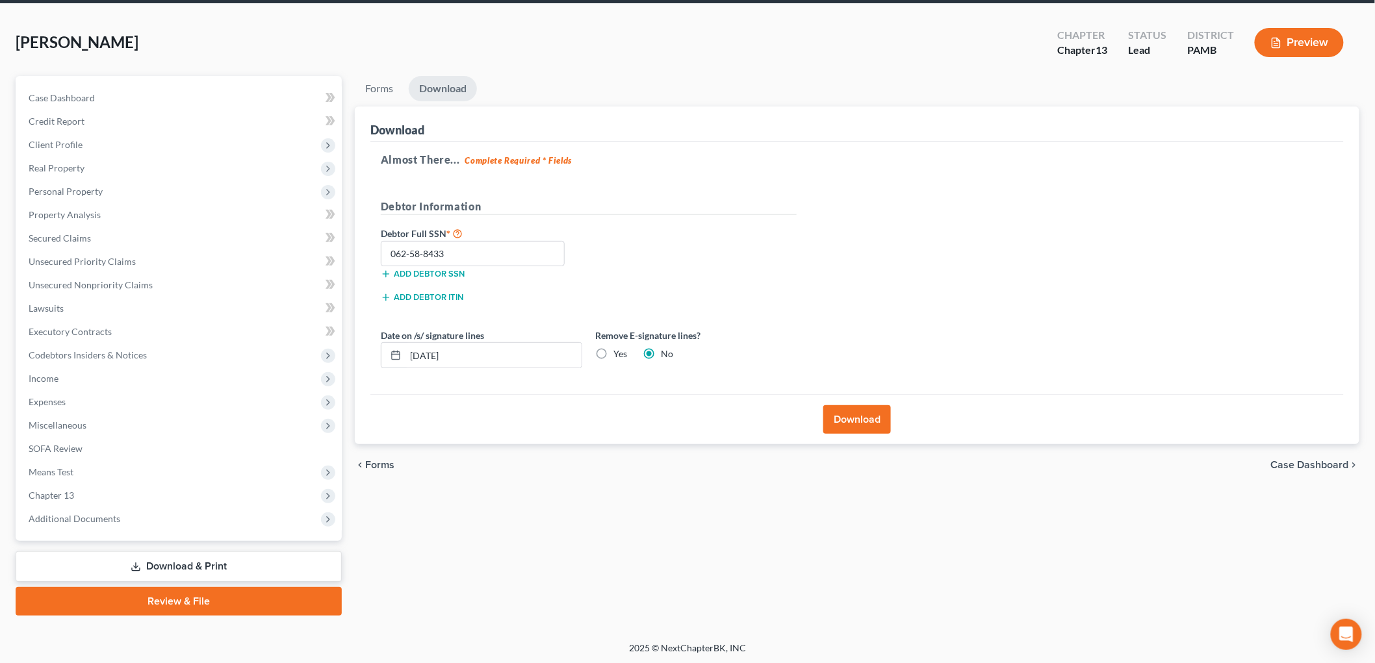
click at [618, 351] on input "Yes" at bounding box center [622, 352] width 8 height 8
radio input "true"
radio input "false"
click at [411, 366] on input "[DATE]" at bounding box center [493, 355] width 176 height 25
click at [396, 356] on icon at bounding box center [395, 355] width 10 height 10
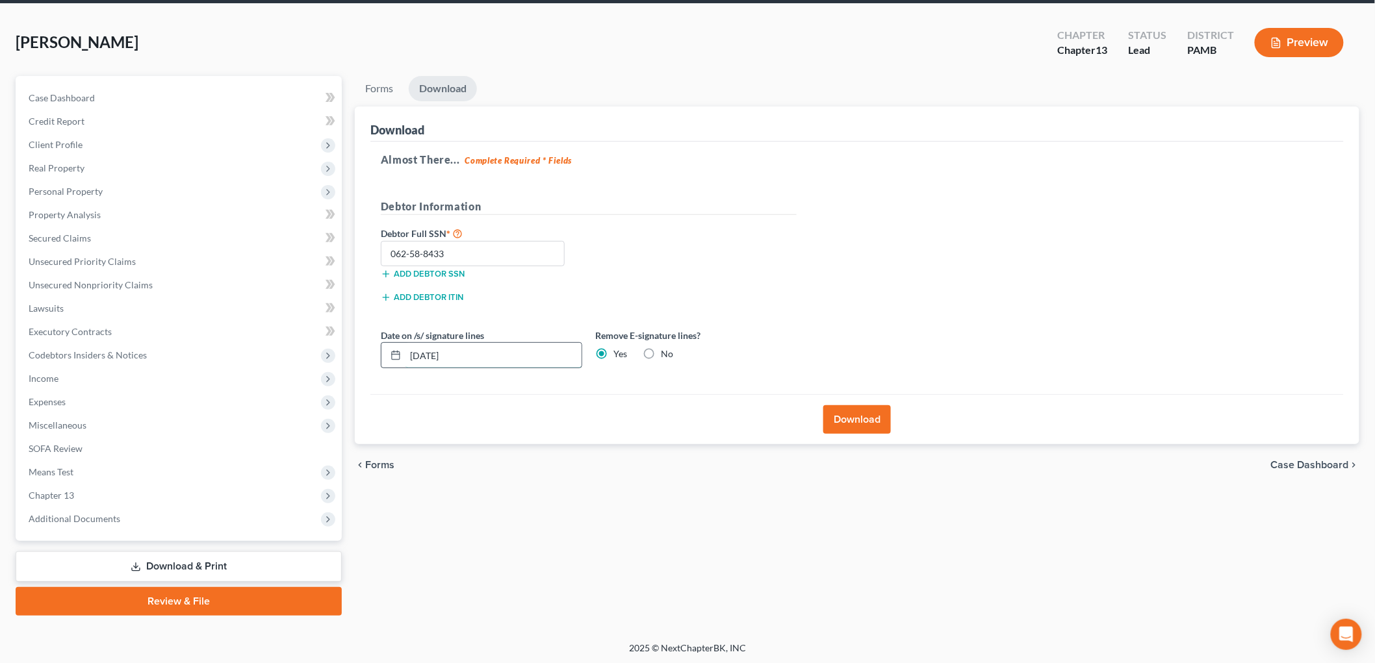
click at [437, 353] on input "[DATE]" at bounding box center [493, 355] width 176 height 25
drag, startPoint x: 481, startPoint y: 353, endPoint x: 378, endPoint y: 353, distance: 102.6
click at [378, 353] on div "Date on /s/ signature lines [DATE]" at bounding box center [481, 349] width 214 height 40
type input "[DATE]"
click at [834, 423] on button "Download" at bounding box center [857, 419] width 68 height 29
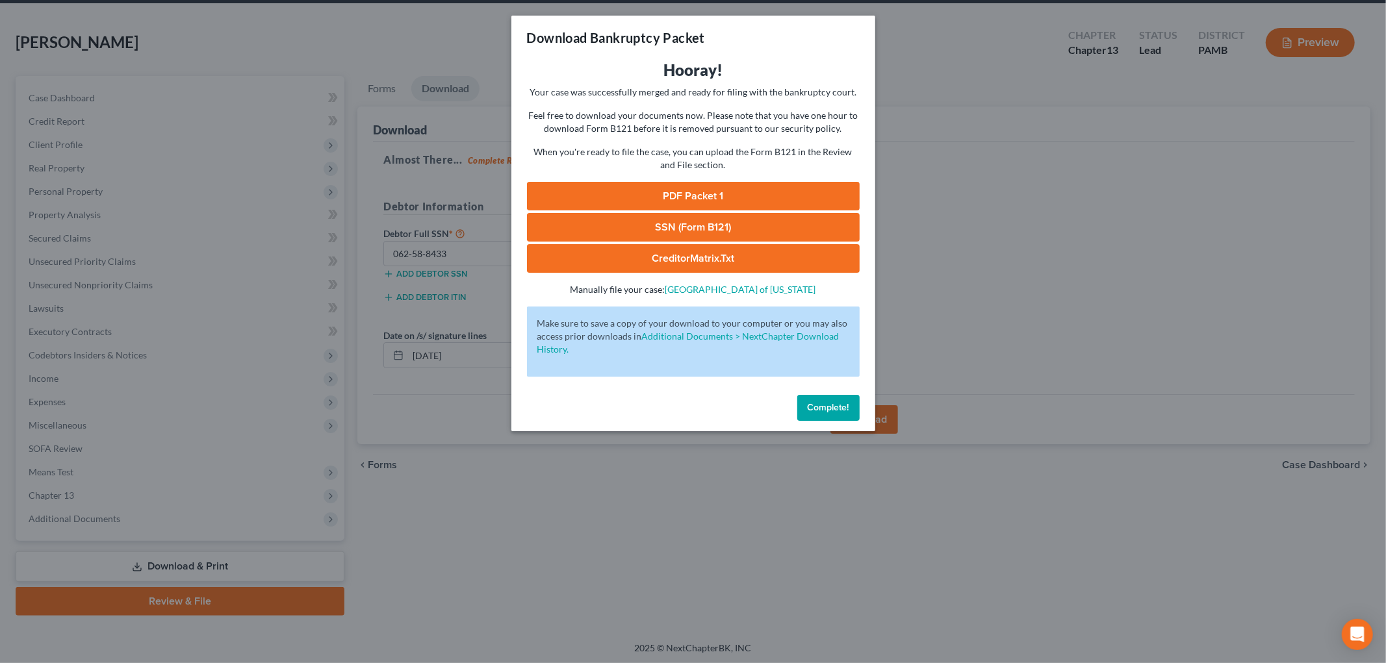
click at [757, 199] on link "PDF Packet 1" at bounding box center [693, 196] width 333 height 29
click at [722, 222] on link "SSN (Form B121)" at bounding box center [693, 227] width 333 height 29
click at [685, 259] on link "CreditorMatrix.txt" at bounding box center [693, 258] width 333 height 29
click at [841, 398] on button "Complete!" at bounding box center [828, 408] width 62 height 26
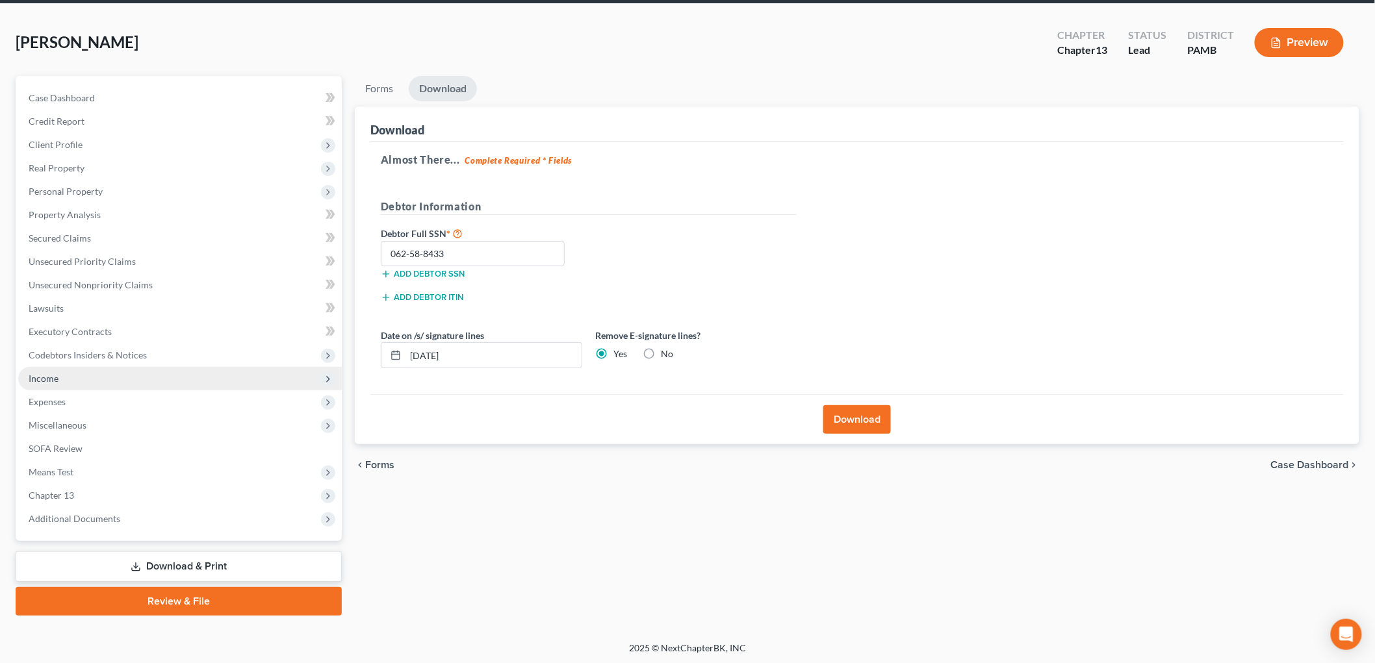
drag, startPoint x: 130, startPoint y: 372, endPoint x: 158, endPoint y: 375, distance: 28.1
click at [130, 372] on span "Income" at bounding box center [180, 378] width 324 height 23
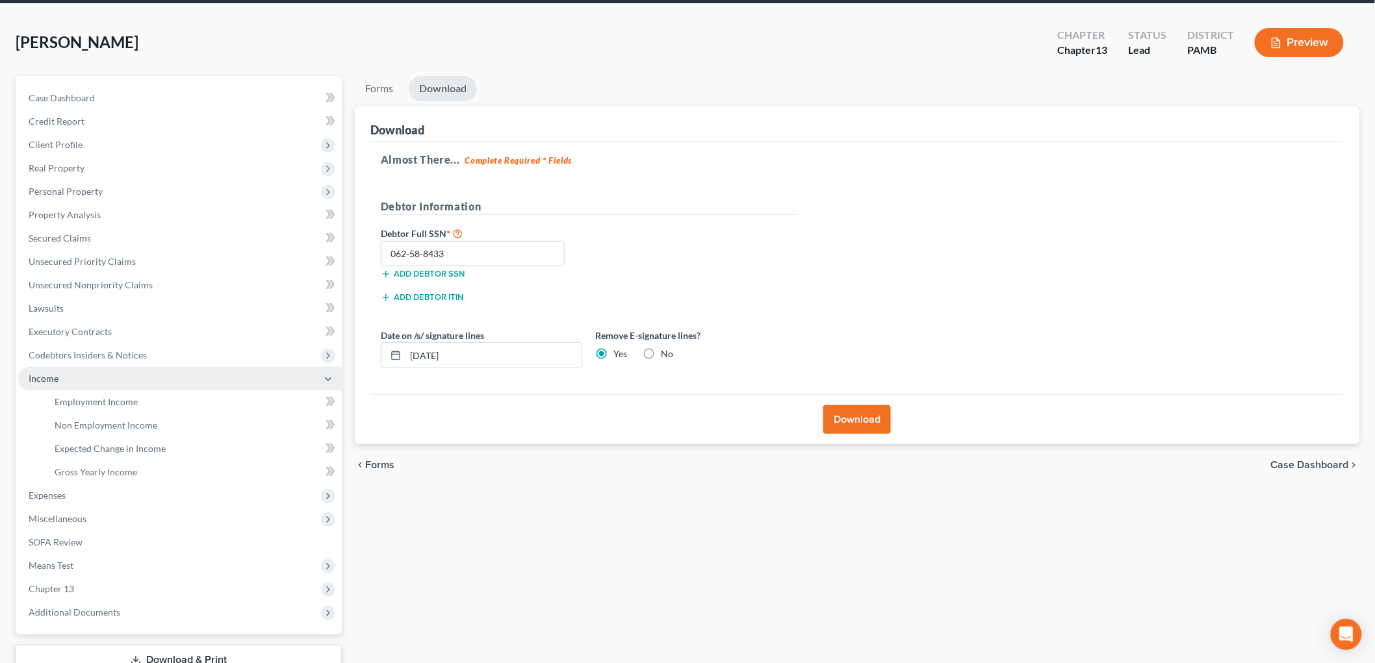
click at [161, 385] on span "Income" at bounding box center [180, 378] width 324 height 23
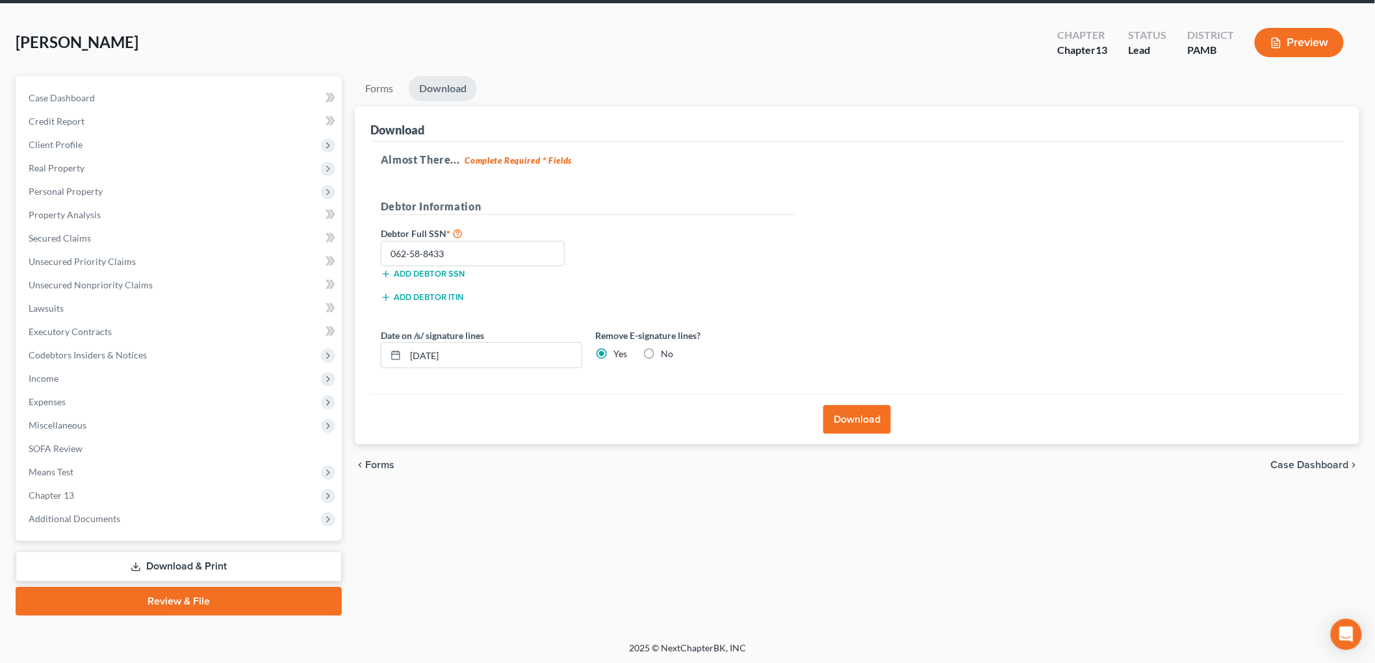
click at [163, 391] on link "Employment Income" at bounding box center [193, 401] width 298 height 23
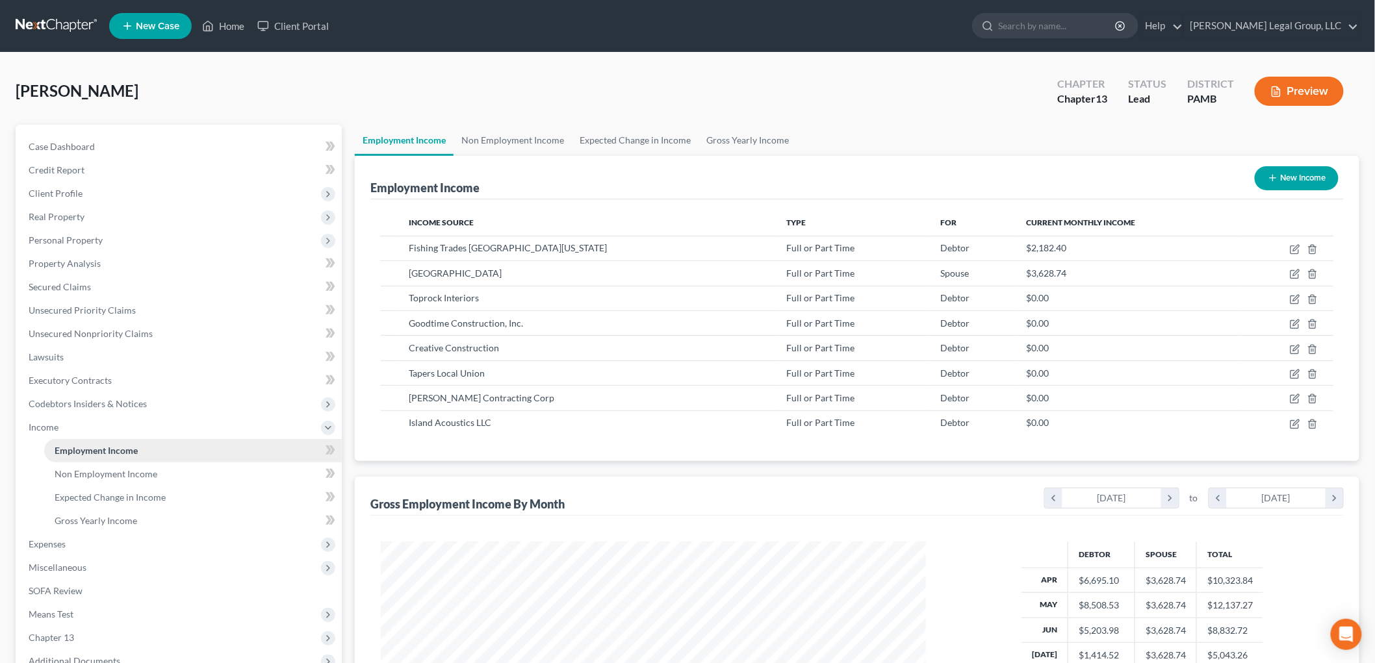
scroll to position [272, 570]
drag, startPoint x: 218, startPoint y: 18, endPoint x: 16, endPoint y: 210, distance: 279.4
click at [218, 18] on link "Home" at bounding box center [223, 25] width 55 height 23
